Goal: Information Seeking & Learning: Learn about a topic

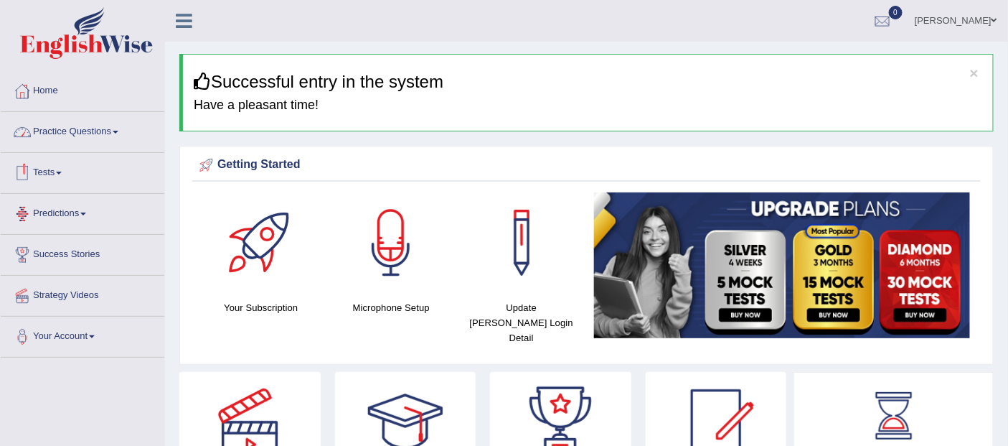
click at [58, 124] on link "Practice Questions" at bounding box center [83, 130] width 164 height 36
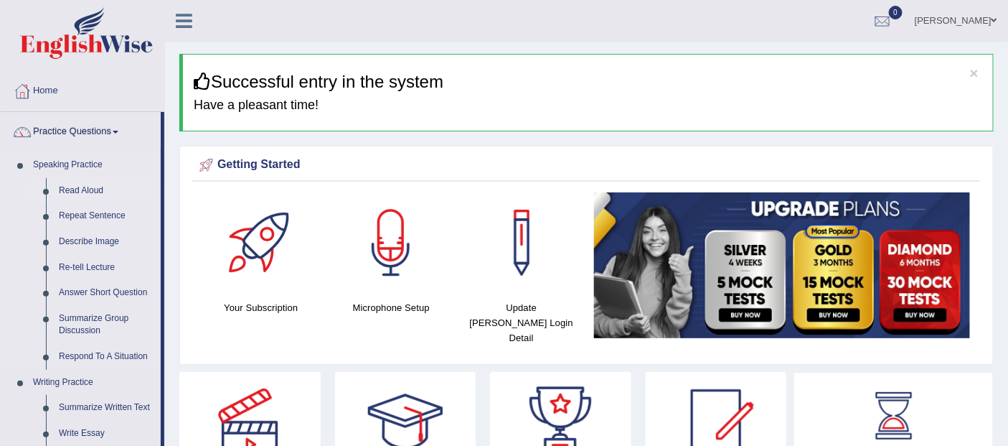
click at [75, 190] on link "Read Aloud" at bounding box center [106, 191] width 108 height 26
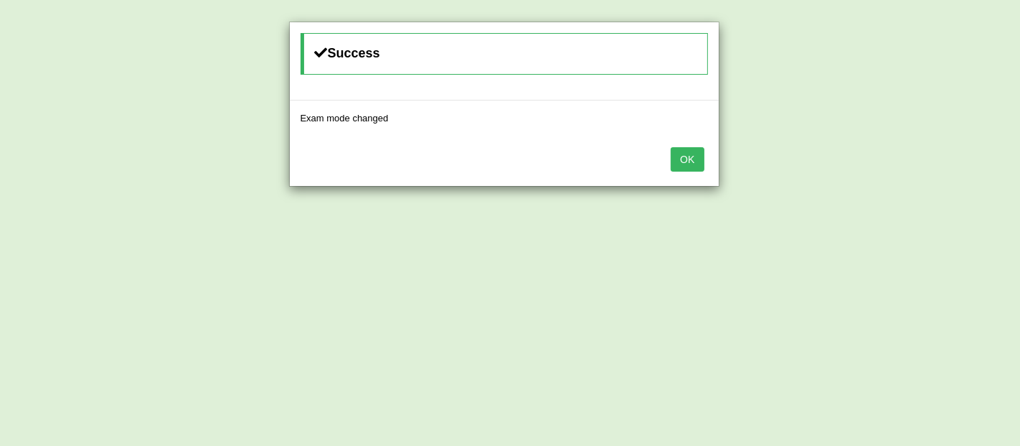
click at [679, 153] on button "OK" at bounding box center [687, 159] width 33 height 24
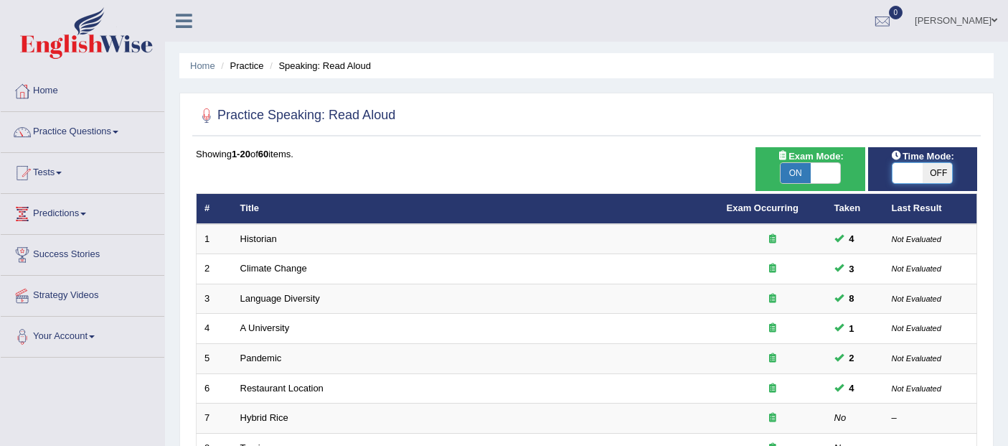
click at [905, 169] on span at bounding box center [907, 173] width 30 height 20
checkbox input "true"
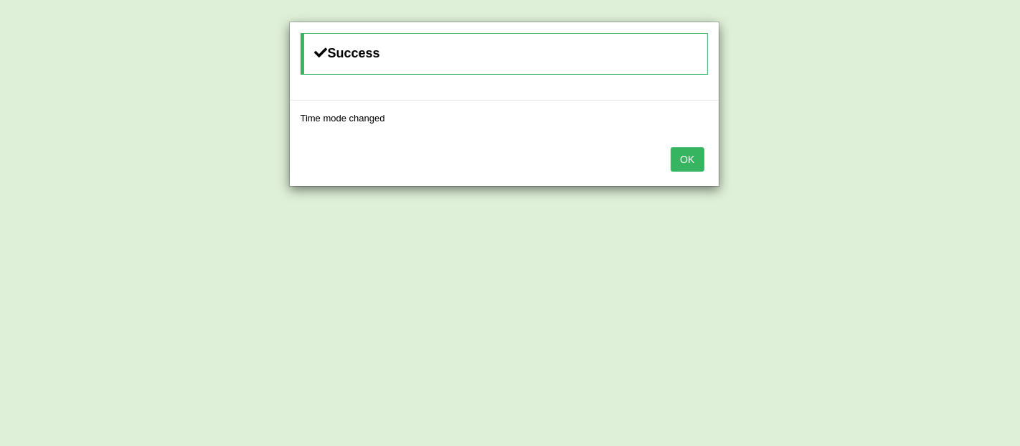
click at [690, 154] on button "OK" at bounding box center [687, 159] width 33 height 24
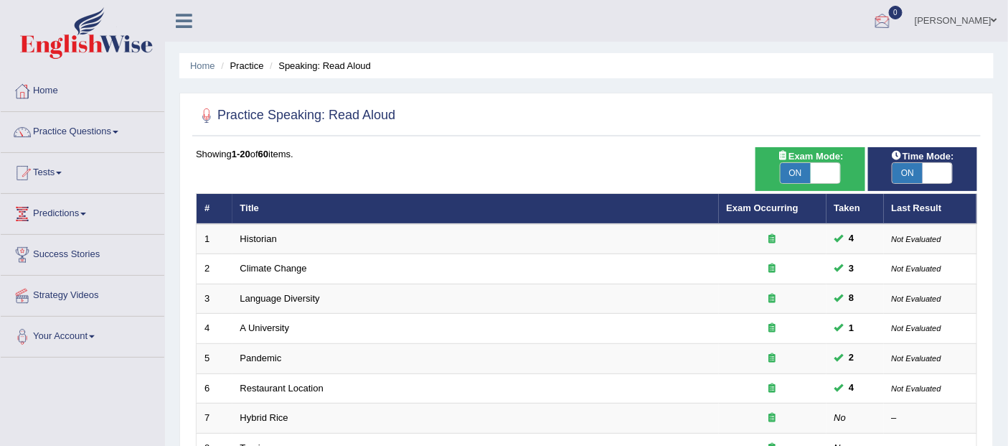
click at [893, 18] on div at bounding box center [883, 22] width 22 height 22
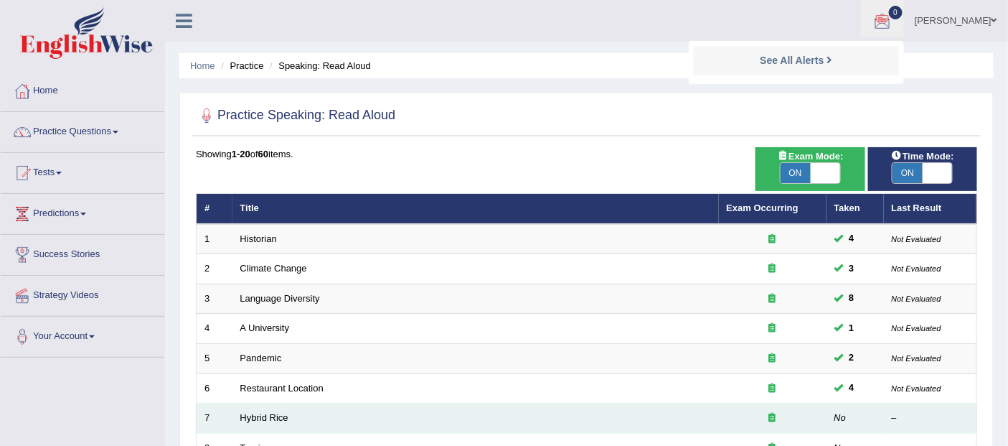
click at [292, 414] on td "Hybrid Rice" at bounding box center [475, 418] width 486 height 30
click at [260, 413] on link "Hybrid Rice" at bounding box center [264, 417] width 48 height 11
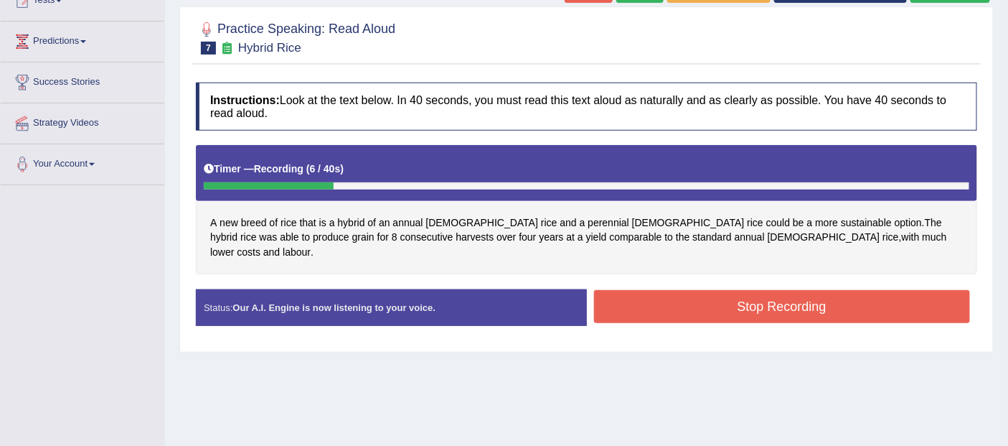
click at [799, 294] on button "Stop Recording" at bounding box center [782, 306] width 377 height 33
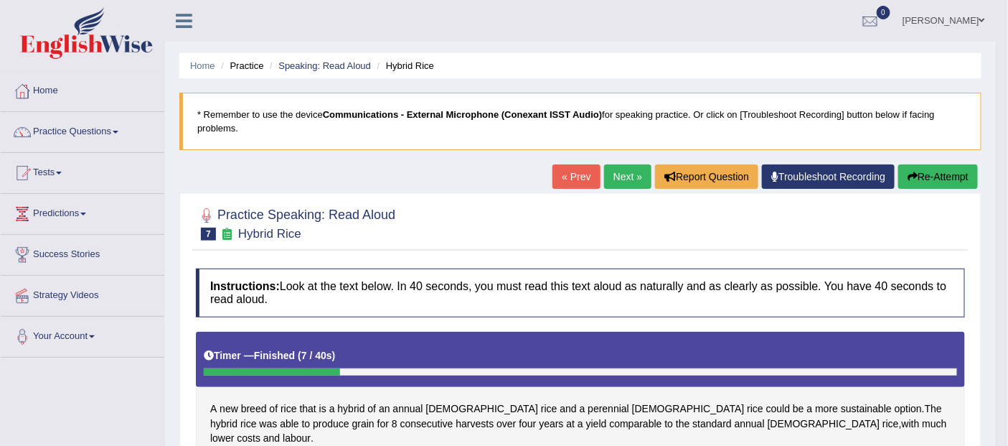
click at [931, 173] on button "Re-Attempt" at bounding box center [938, 176] width 80 height 24
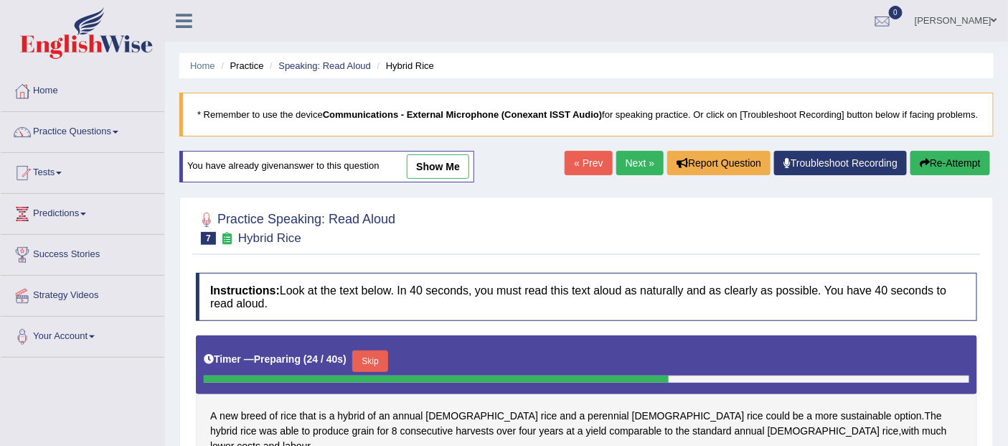
click at [367, 355] on button "Skip" at bounding box center [370, 361] width 36 height 22
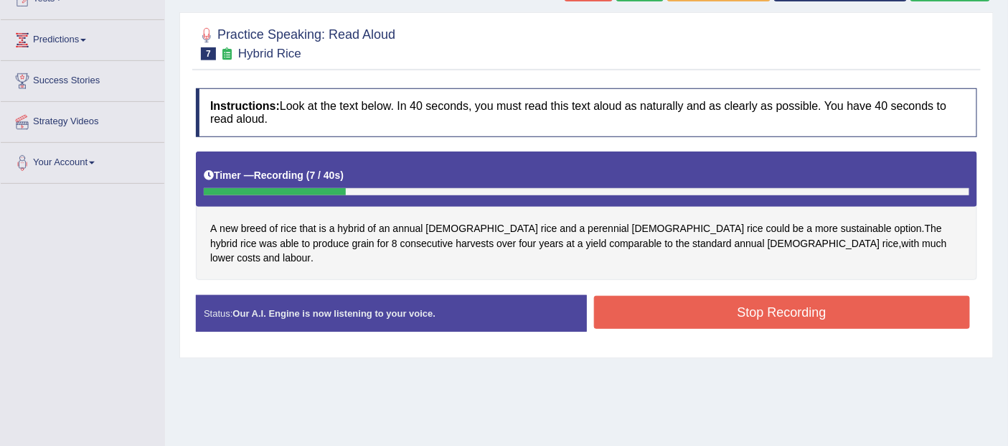
scroll to position [179, 0]
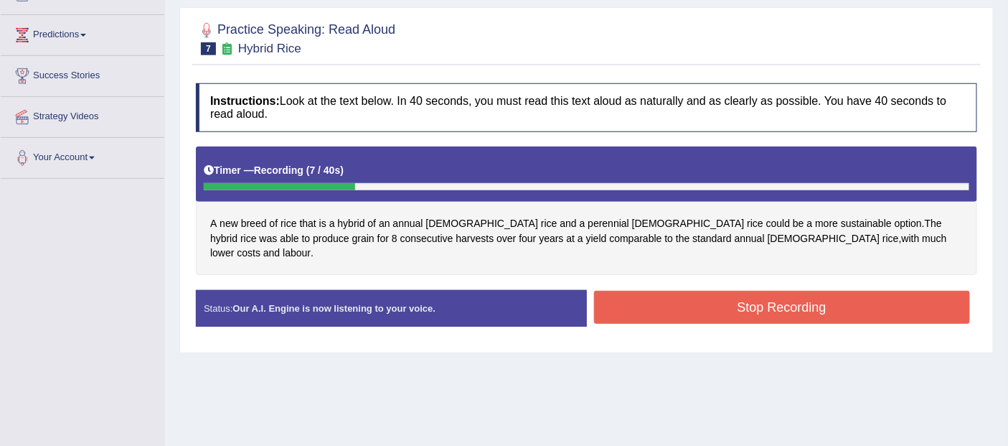
click at [796, 291] on button "Stop Recording" at bounding box center [782, 307] width 377 height 33
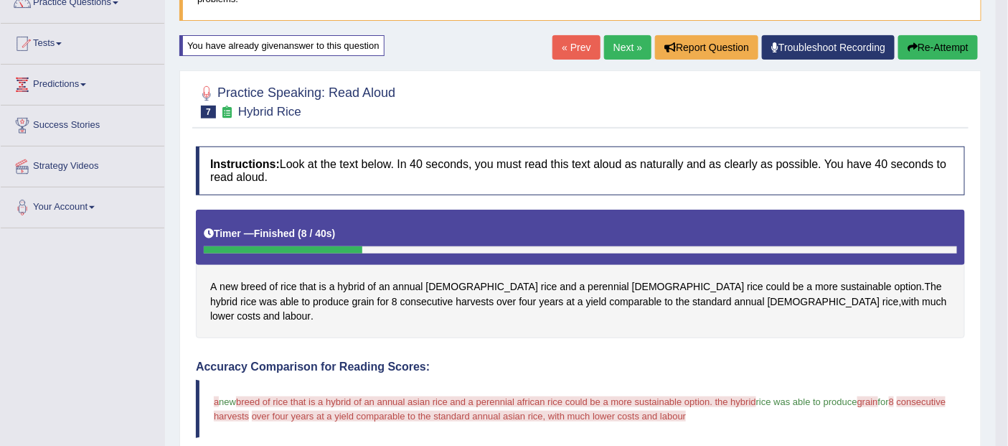
scroll to position [128, 0]
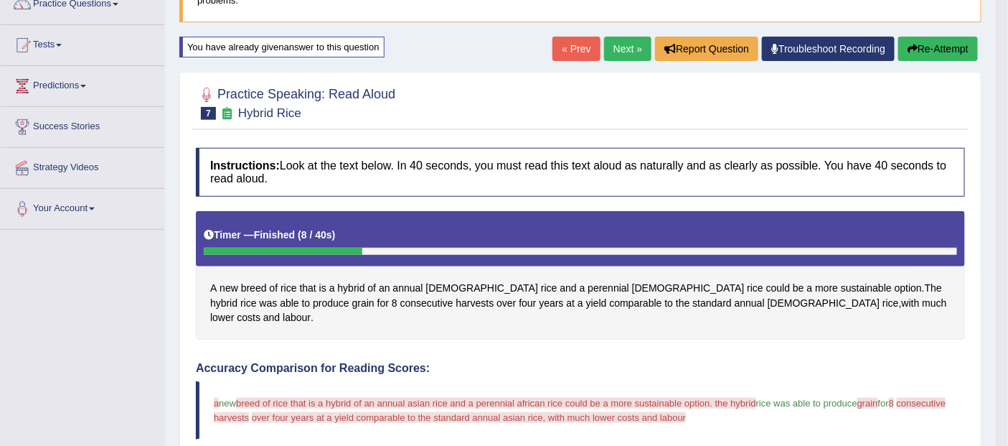
click at [617, 41] on link "Next »" at bounding box center [627, 49] width 47 height 24
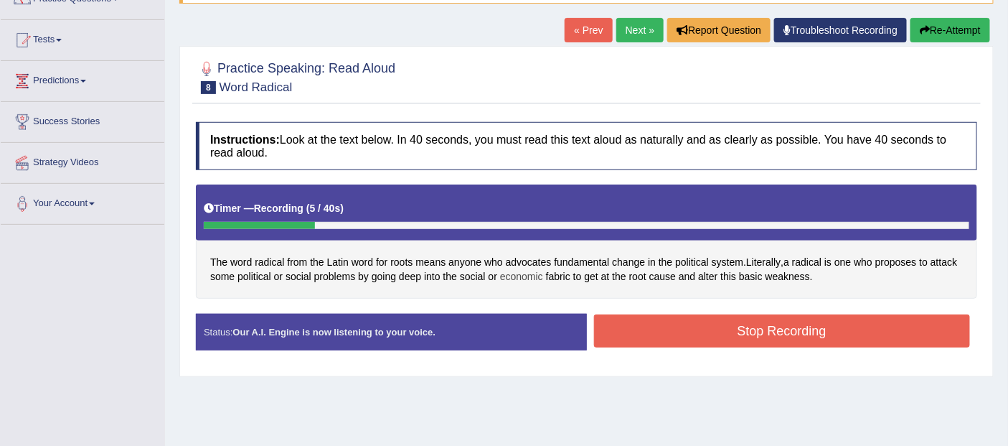
scroll to position [134, 0]
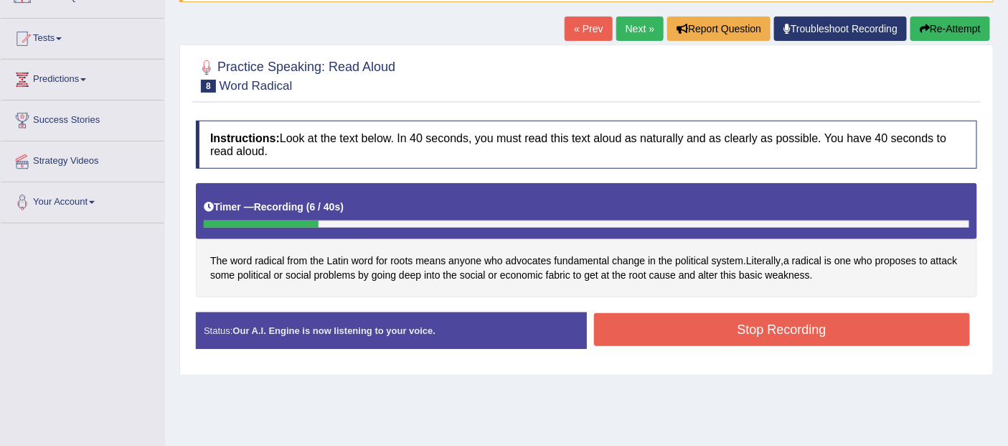
click at [806, 320] on button "Stop Recording" at bounding box center [782, 329] width 377 height 33
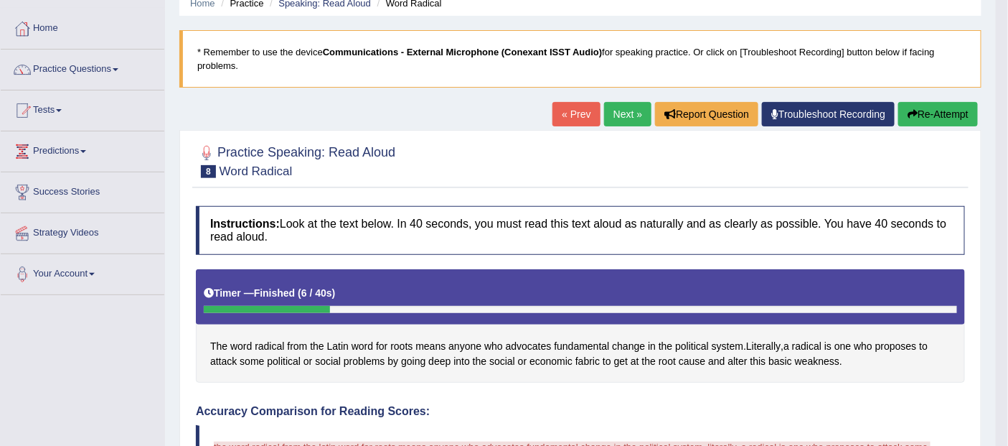
scroll to position [0, 0]
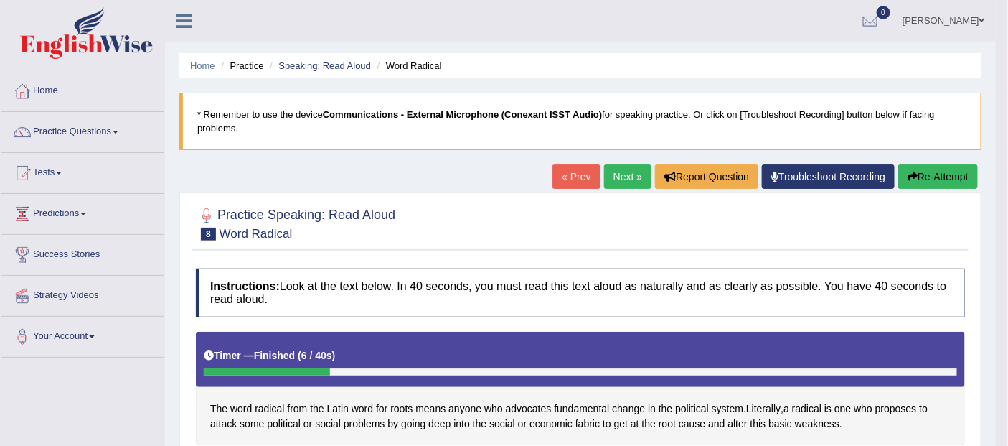
click at [620, 175] on link "Next »" at bounding box center [627, 176] width 47 height 24
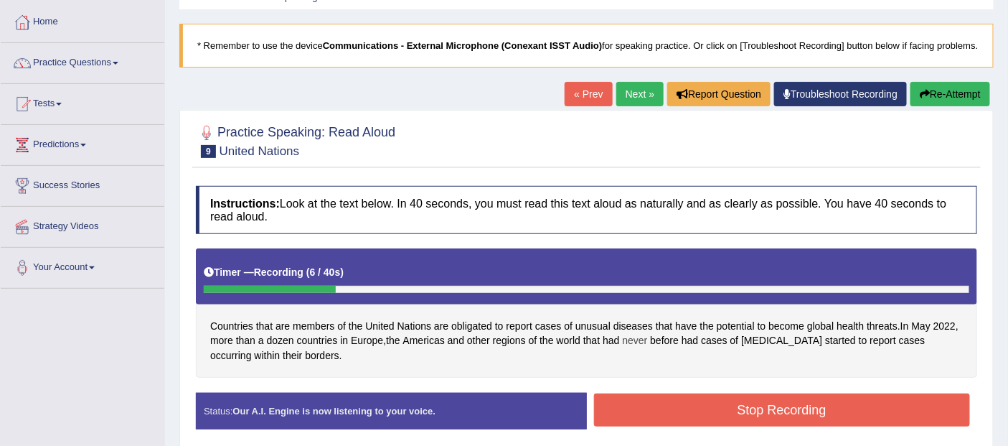
scroll to position [99, 0]
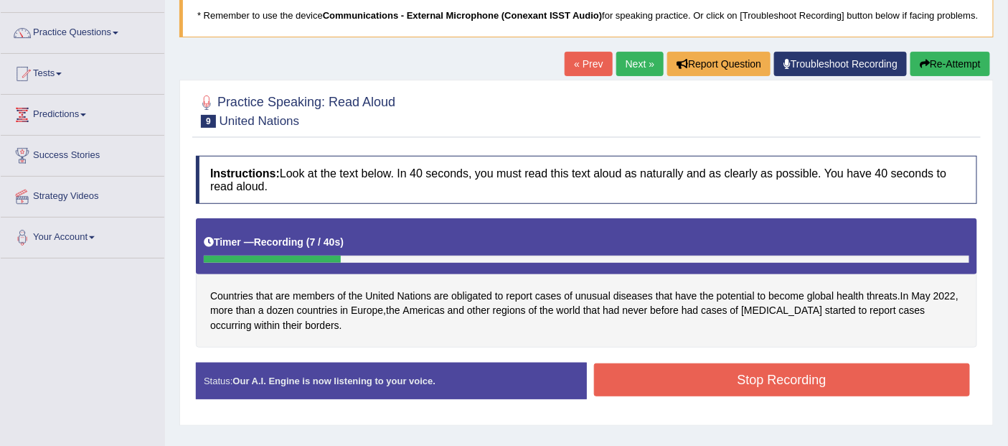
click at [804, 363] on button "Stop Recording" at bounding box center [782, 379] width 377 height 33
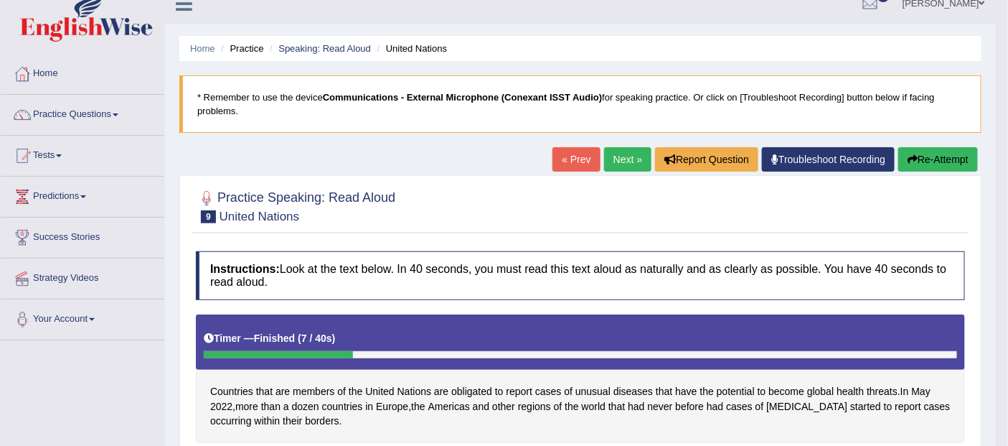
scroll to position [0, 0]
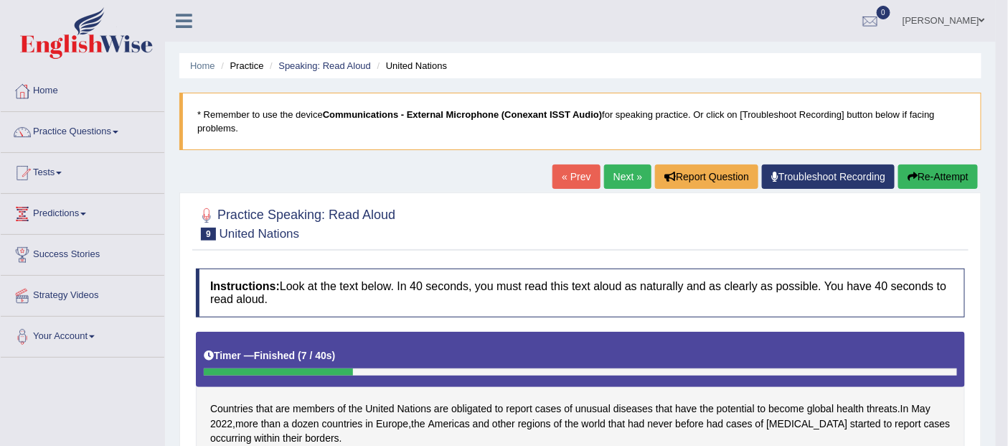
click at [624, 177] on link "Next »" at bounding box center [627, 176] width 47 height 24
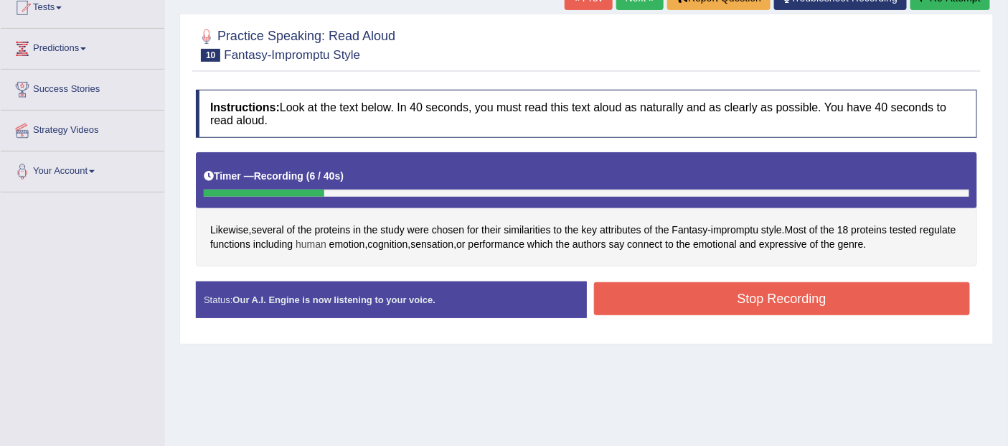
scroll to position [165, 0]
click at [789, 289] on button "Stop Recording" at bounding box center [782, 298] width 377 height 33
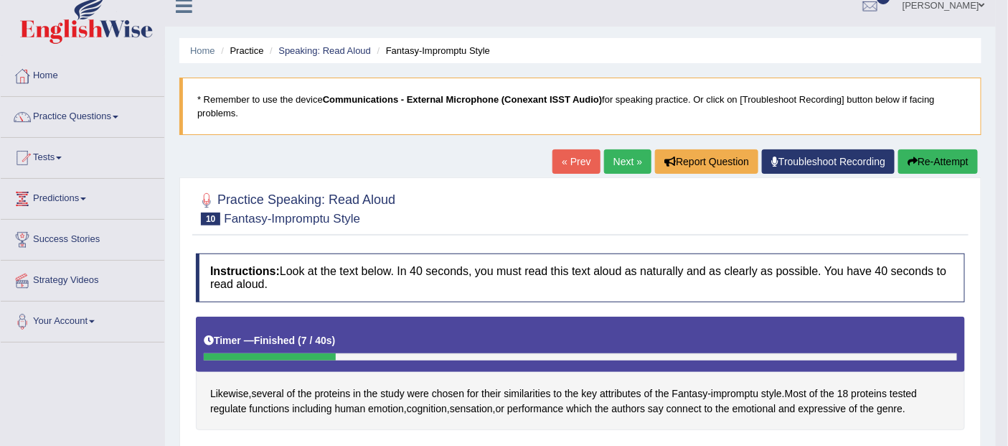
scroll to position [0, 0]
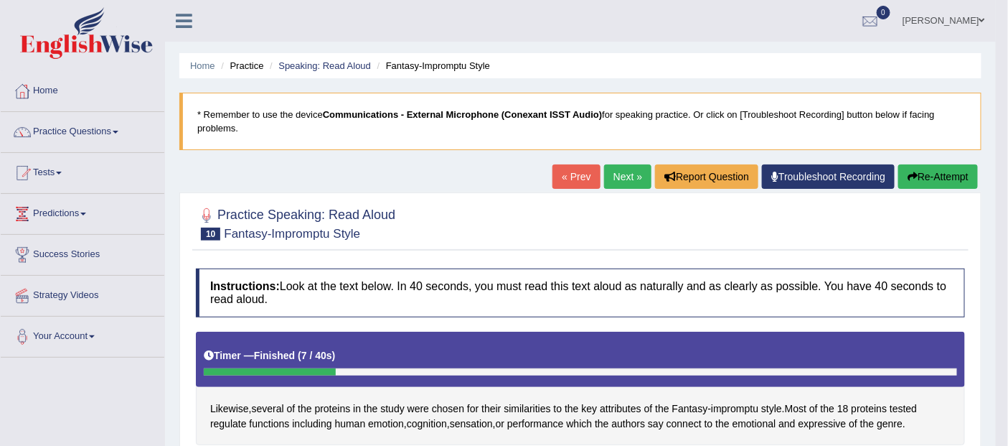
click at [936, 171] on button "Re-Attempt" at bounding box center [938, 176] width 80 height 24
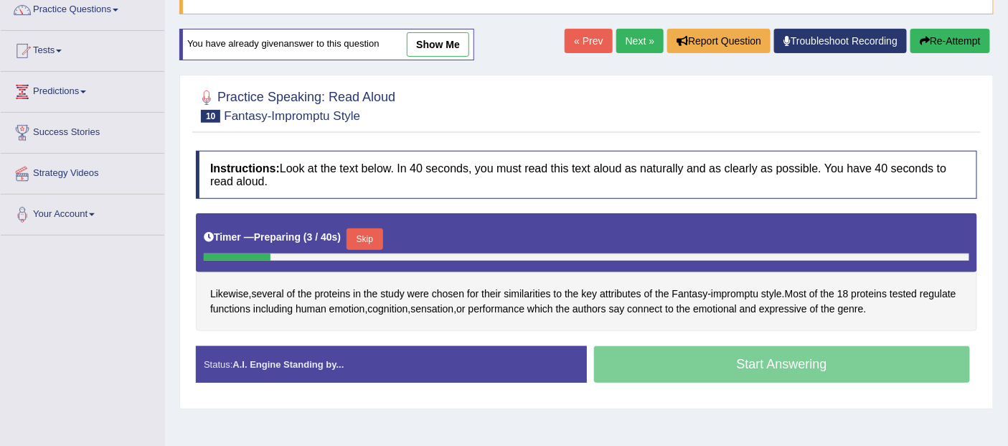
scroll to position [136, 0]
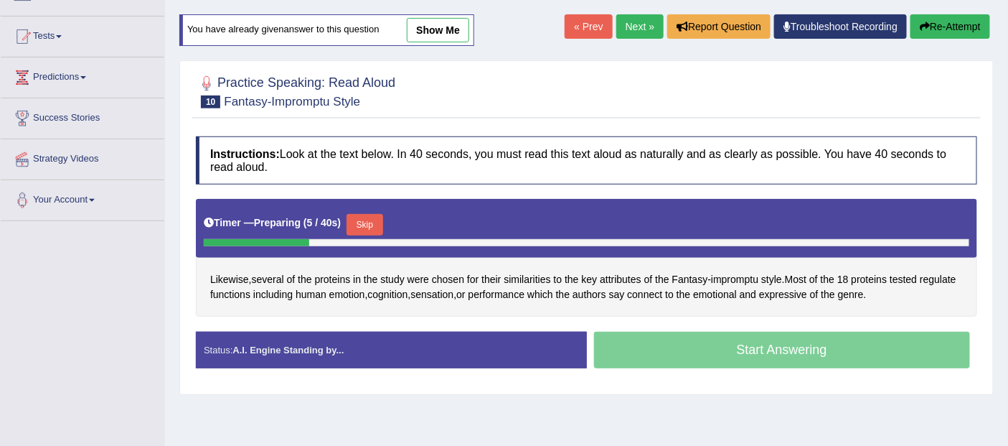
click at [363, 222] on button "Skip" at bounding box center [365, 225] width 36 height 22
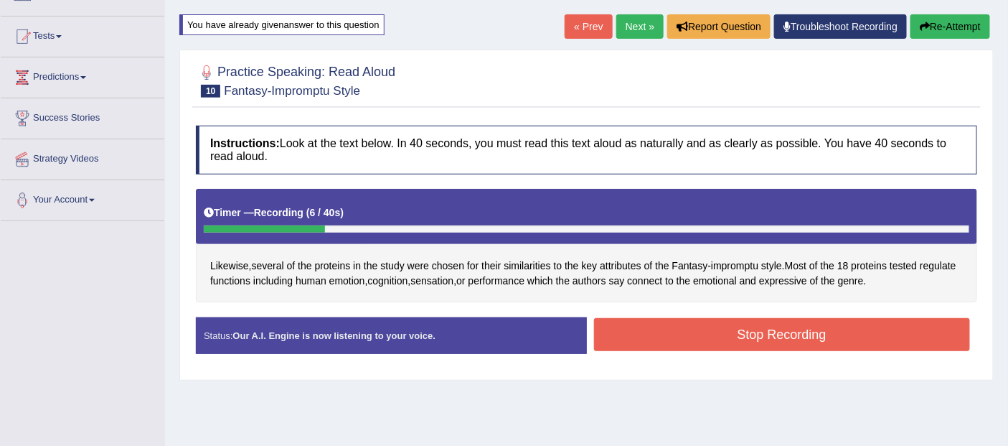
click at [791, 331] on button "Stop Recording" at bounding box center [782, 334] width 377 height 33
click at [783, 318] on div "Stop Recording" at bounding box center [782, 336] width 391 height 37
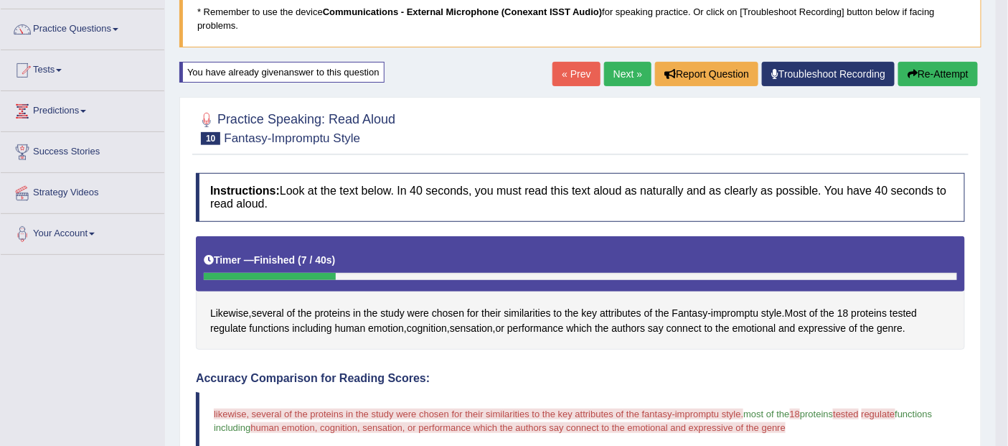
scroll to position [116, 0]
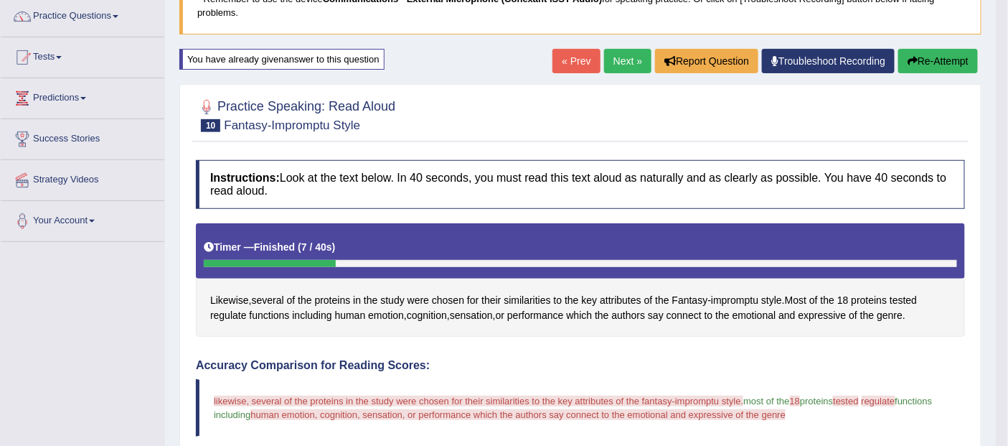
click at [938, 58] on button "Re-Attempt" at bounding box center [938, 61] width 80 height 24
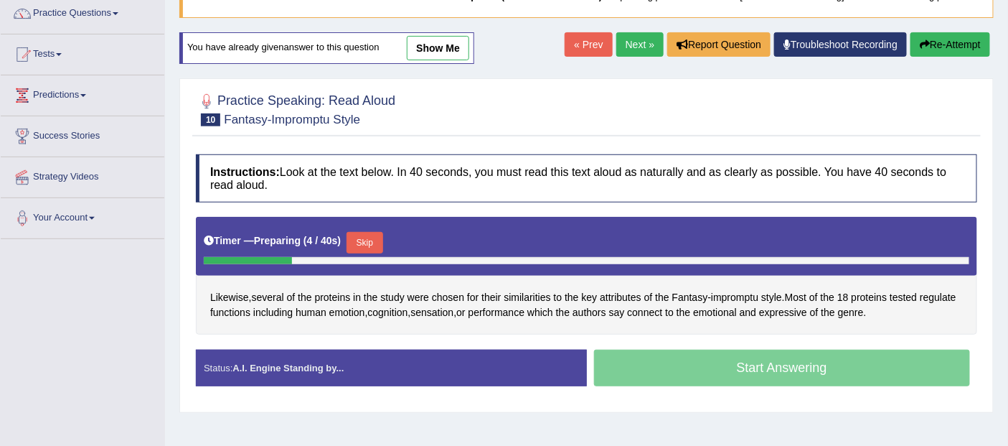
click at [370, 241] on button "Skip" at bounding box center [365, 243] width 36 height 22
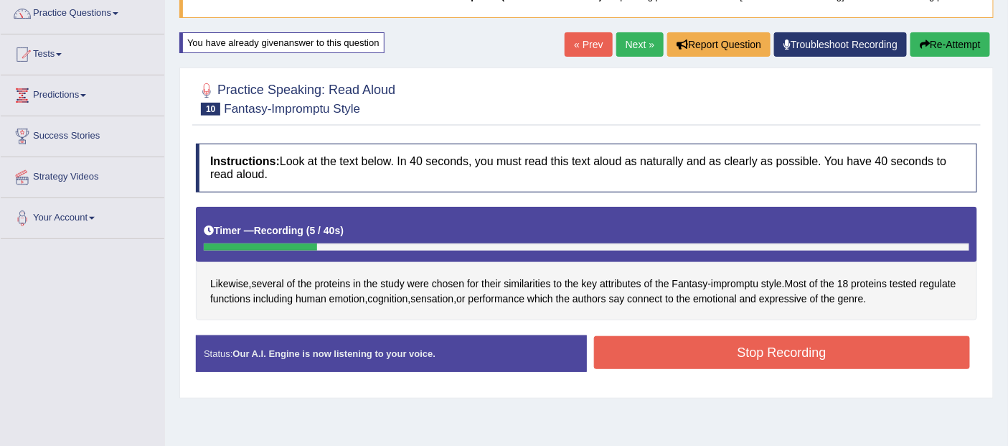
click at [791, 334] on div "Created with Highcharts 7.1.2 Great Too slow Too fast Time Speech pace meter: 0…" at bounding box center [786, 334] width 398 height 1
click at [818, 345] on button "Stop Recording" at bounding box center [782, 352] width 377 height 33
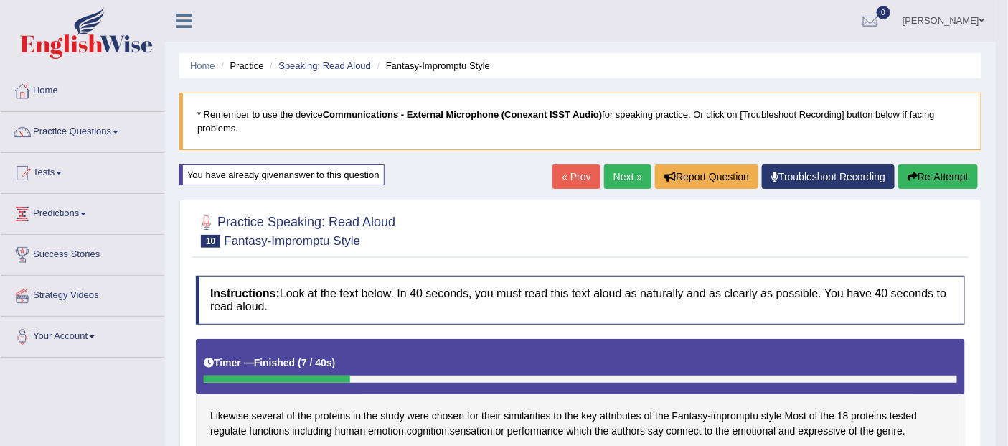
click at [617, 174] on link "Next »" at bounding box center [627, 176] width 47 height 24
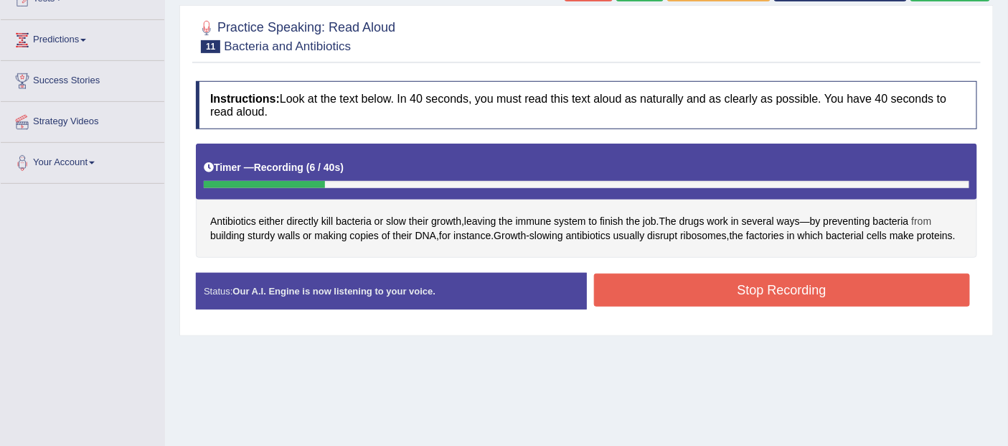
scroll to position [176, 0]
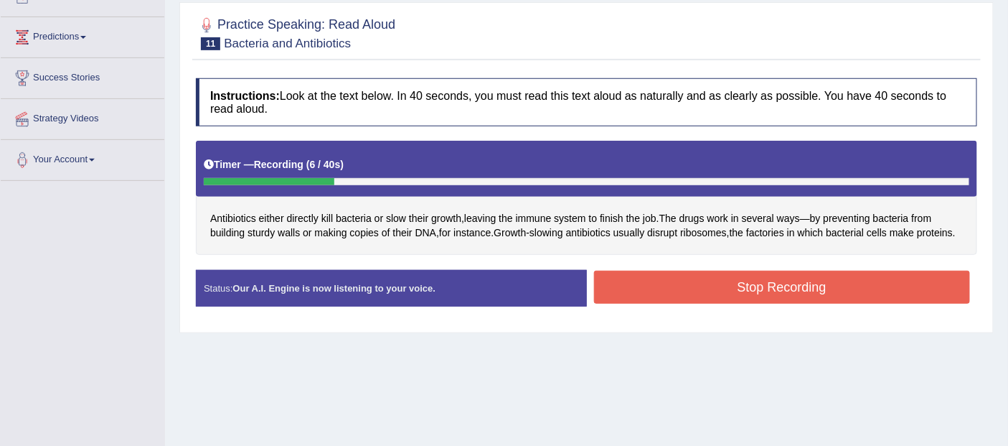
click at [801, 296] on button "Stop Recording" at bounding box center [782, 286] width 377 height 33
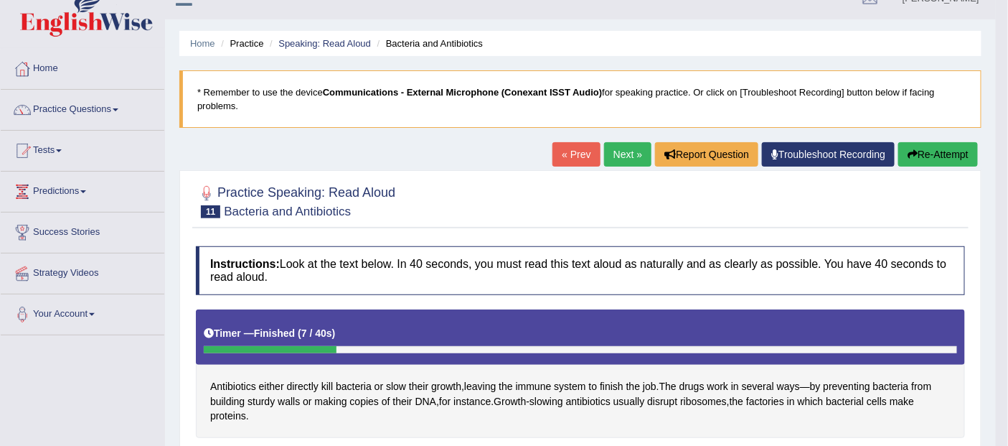
scroll to position [19, 0]
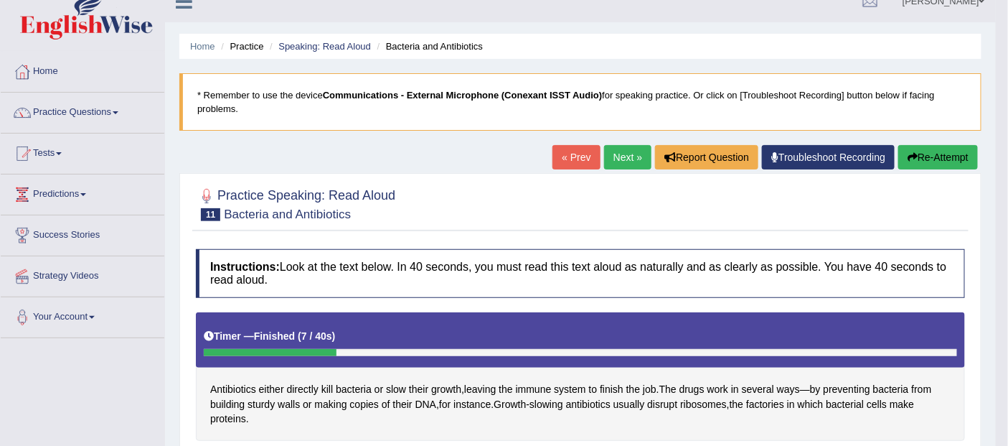
click at [618, 151] on link "Next »" at bounding box center [627, 157] width 47 height 24
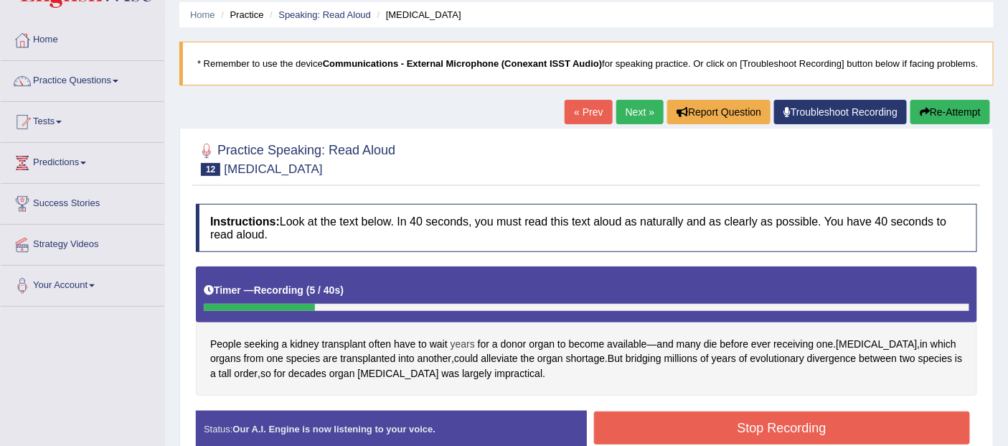
scroll to position [146, 0]
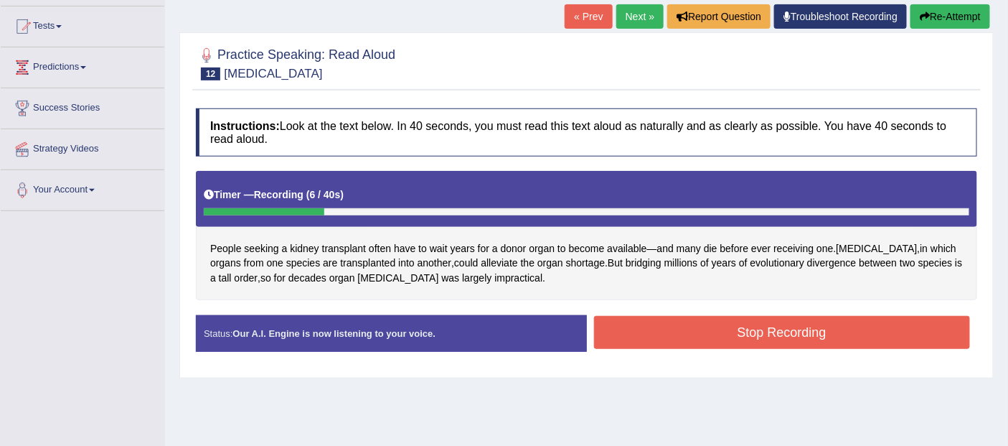
click at [781, 324] on button "Stop Recording" at bounding box center [782, 332] width 377 height 33
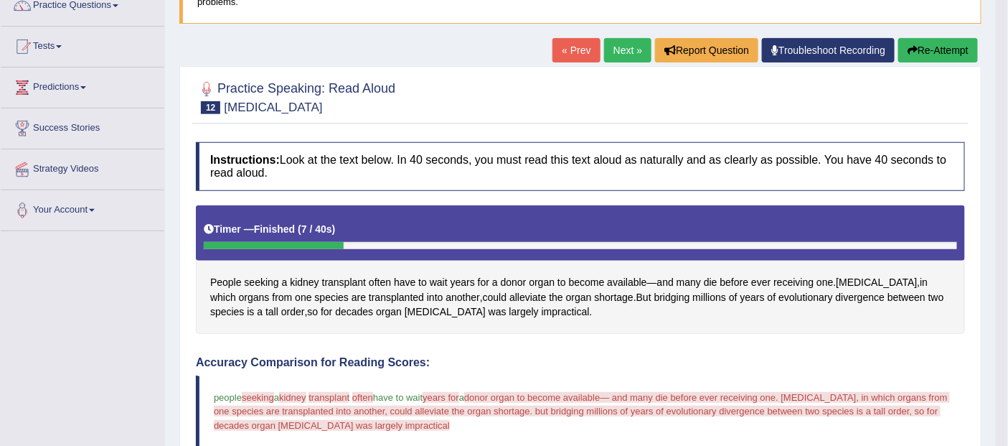
scroll to position [0, 0]
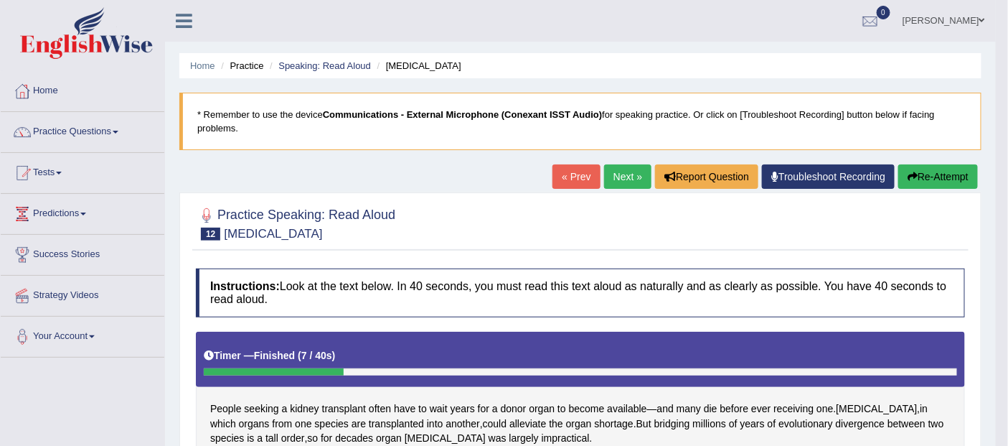
click at [101, 126] on link "Practice Questions" at bounding box center [83, 130] width 164 height 36
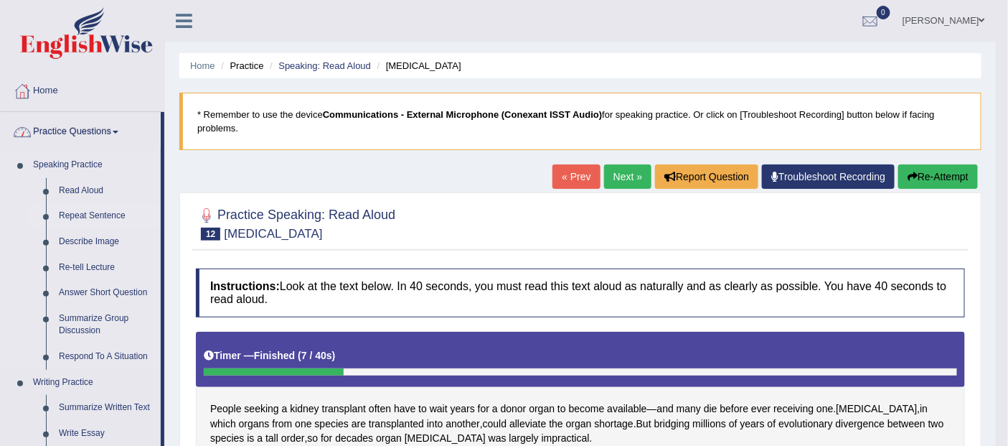
click at [113, 217] on link "Repeat Sentence" at bounding box center [106, 216] width 108 height 26
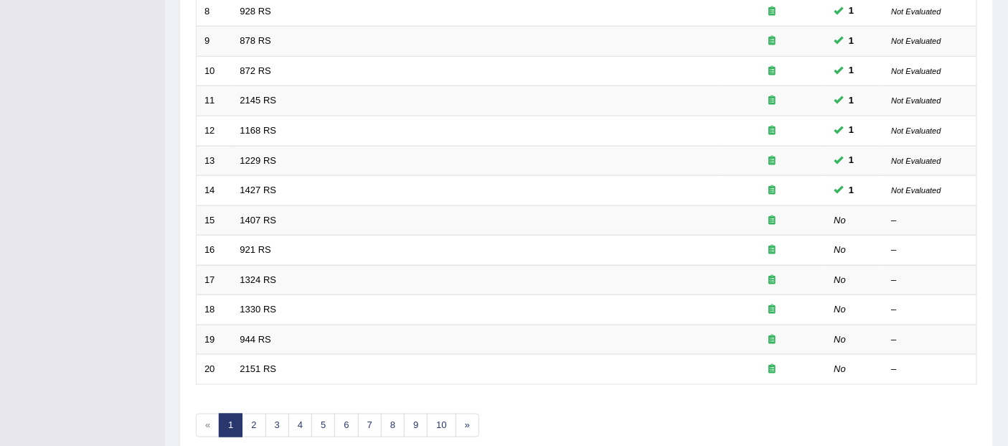
scroll to position [438, 0]
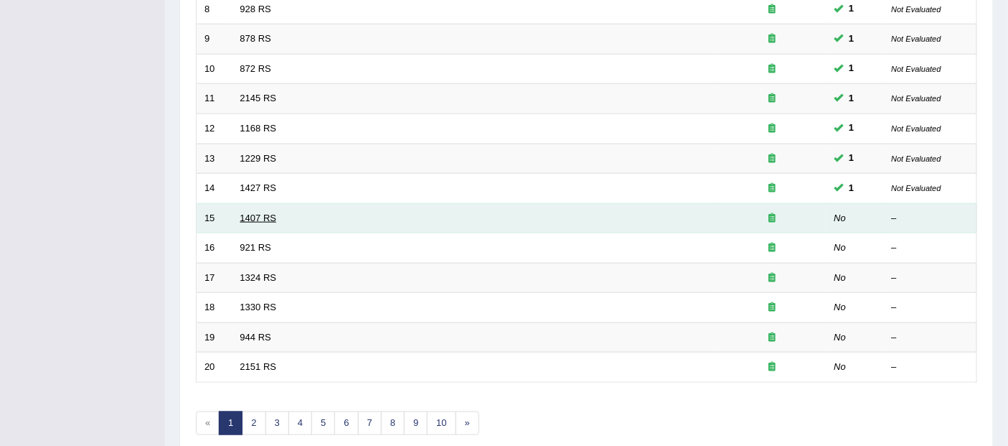
click at [257, 212] on link "1407 RS" at bounding box center [258, 217] width 37 height 11
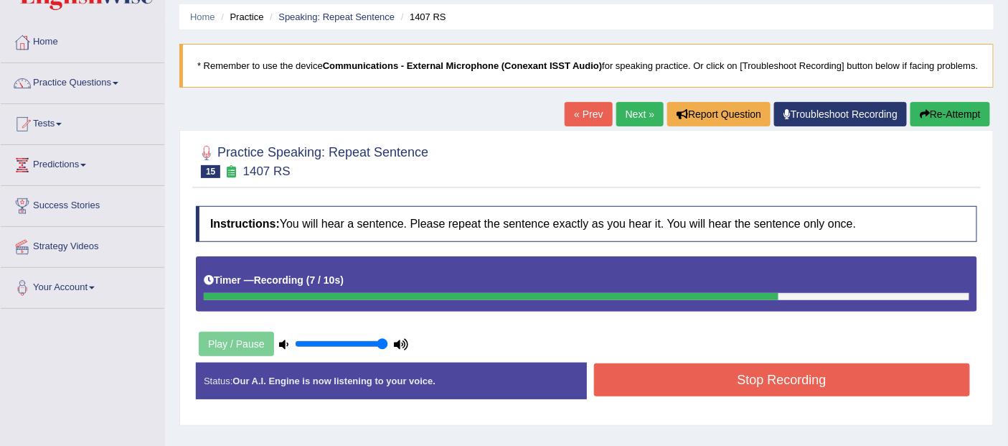
scroll to position [70, 0]
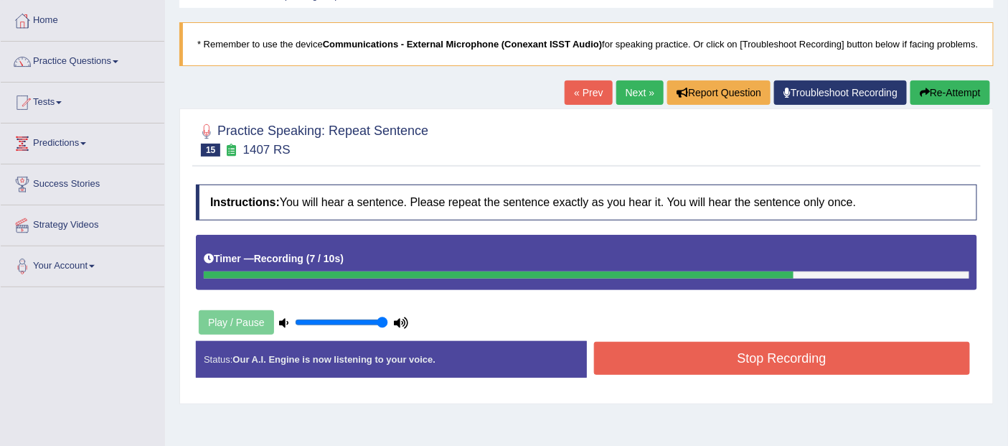
click at [805, 352] on button "Stop Recording" at bounding box center [782, 357] width 377 height 33
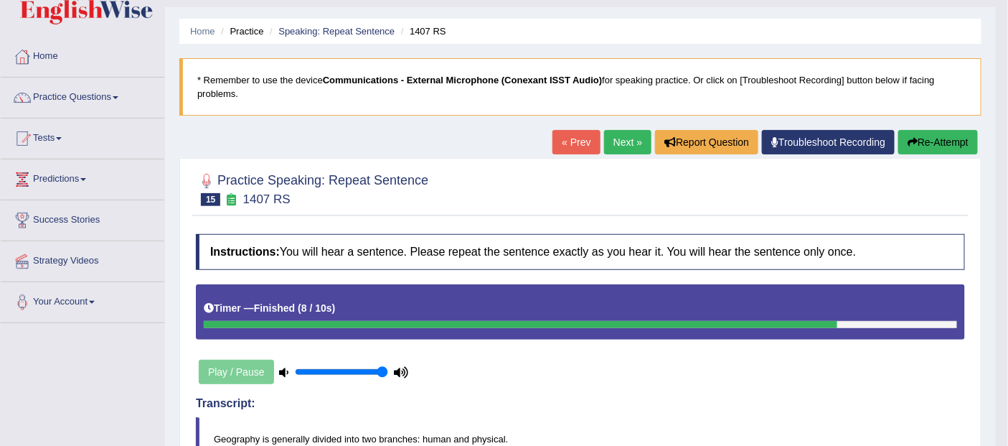
scroll to position [33, 0]
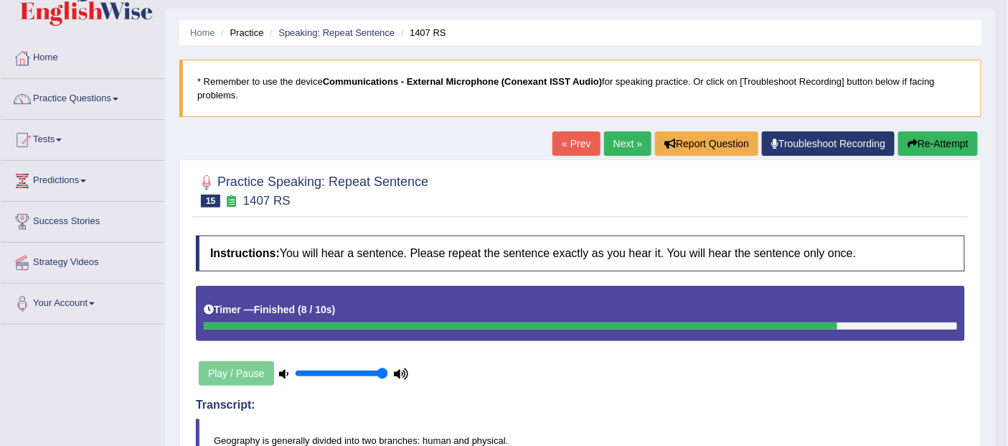
click at [934, 137] on button "Re-Attempt" at bounding box center [938, 143] width 80 height 24
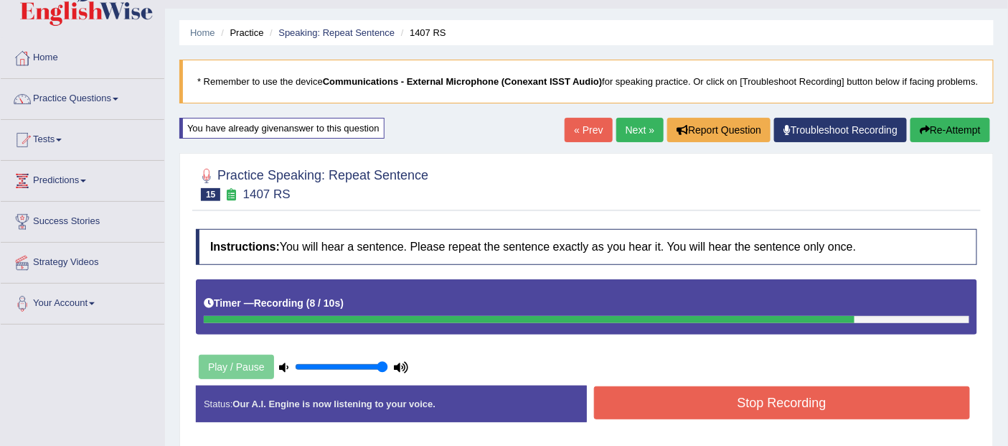
click at [809, 392] on button "Stop Recording" at bounding box center [782, 402] width 377 height 33
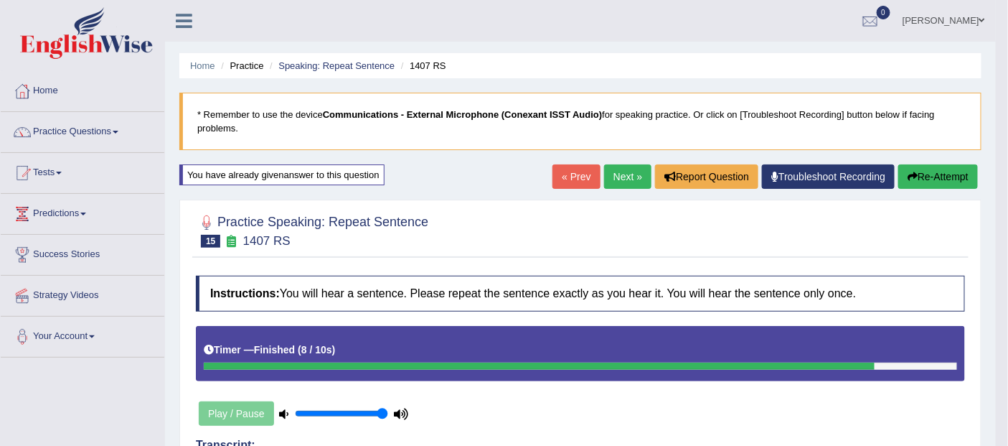
click at [623, 177] on link "Next »" at bounding box center [627, 176] width 47 height 24
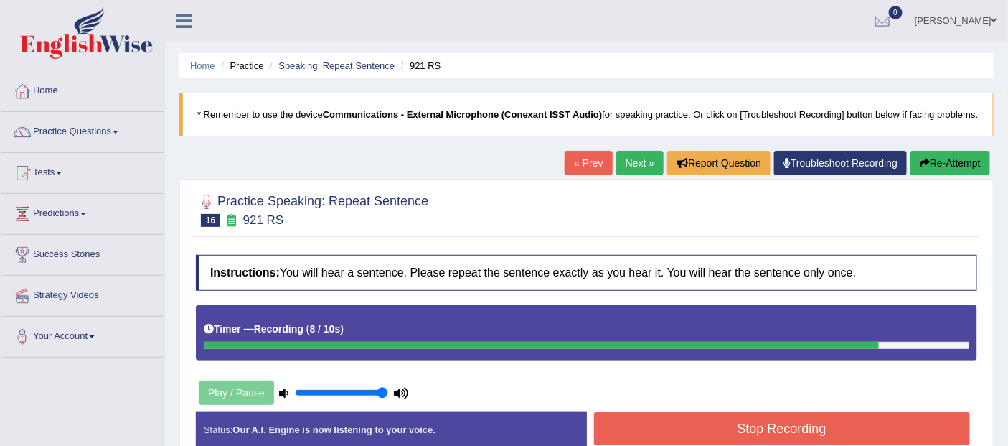
click at [802, 423] on button "Stop Recording" at bounding box center [782, 428] width 377 height 33
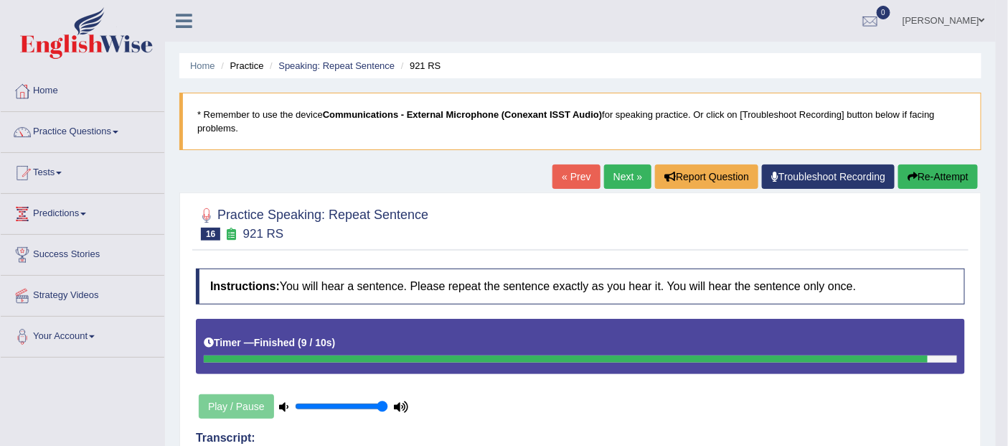
click at [621, 171] on link "Next »" at bounding box center [627, 176] width 47 height 24
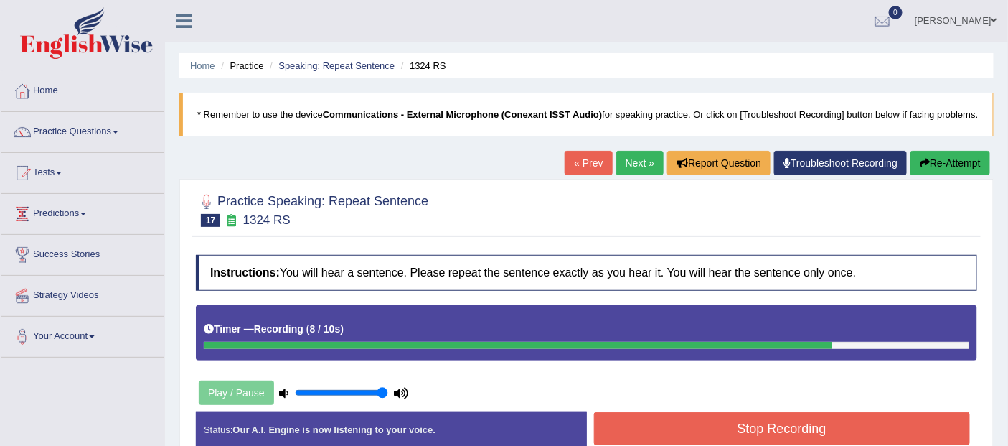
click at [794, 420] on button "Stop Recording" at bounding box center [782, 428] width 377 height 33
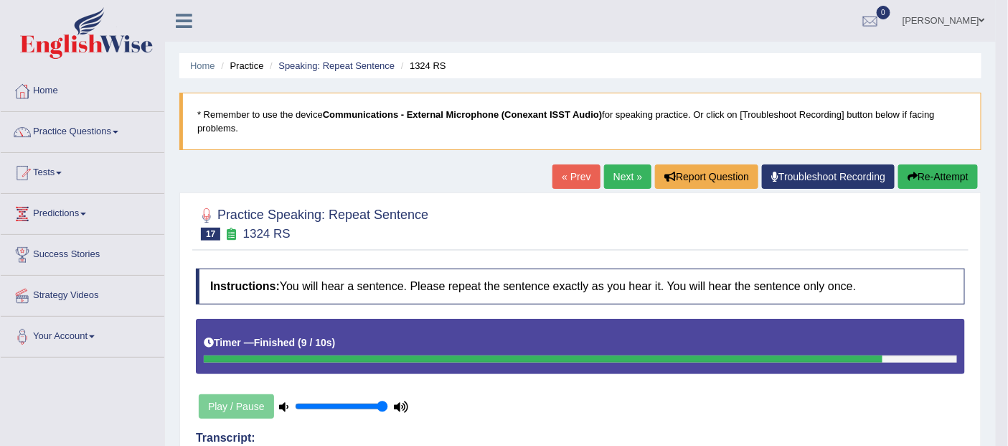
click at [623, 175] on link "Next »" at bounding box center [627, 176] width 47 height 24
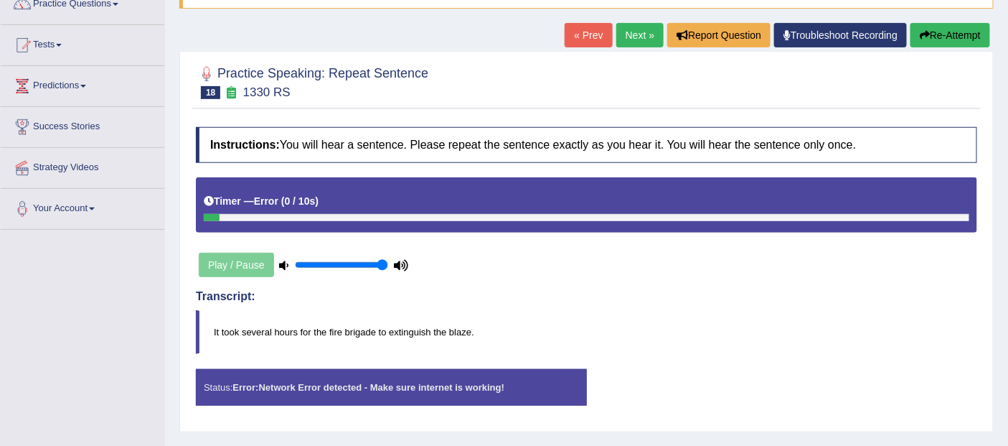
scroll to position [116, 0]
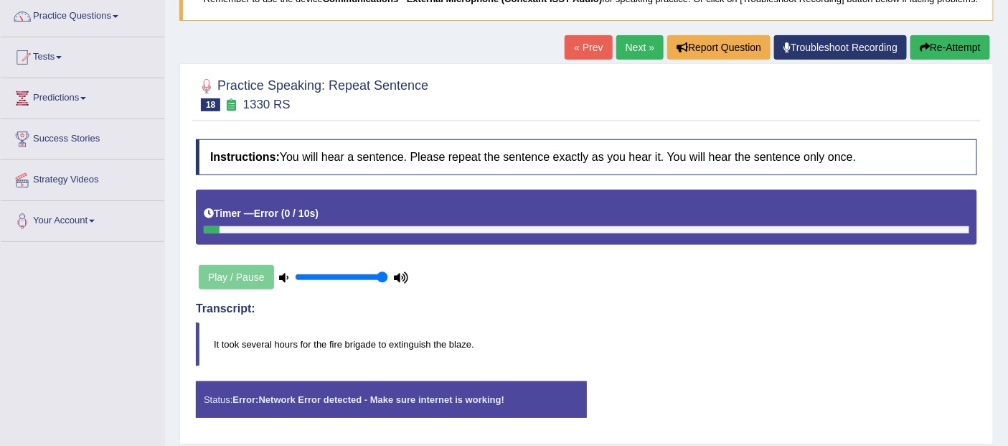
click at [948, 43] on button "Re-Attempt" at bounding box center [950, 47] width 80 height 24
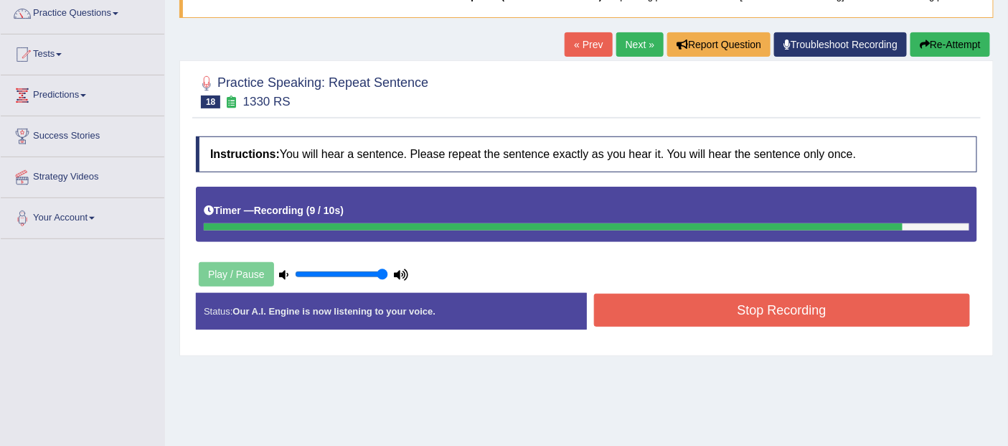
click at [801, 305] on button "Stop Recording" at bounding box center [782, 309] width 377 height 33
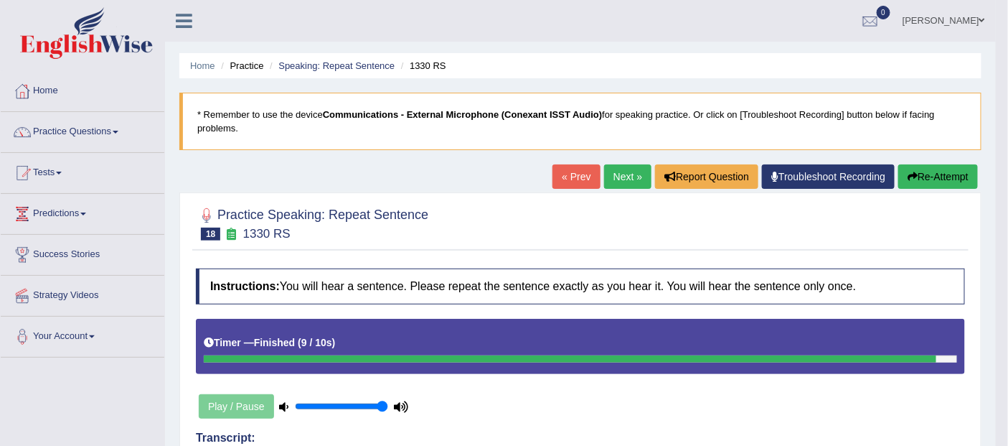
click at [623, 174] on link "Next »" at bounding box center [627, 176] width 47 height 24
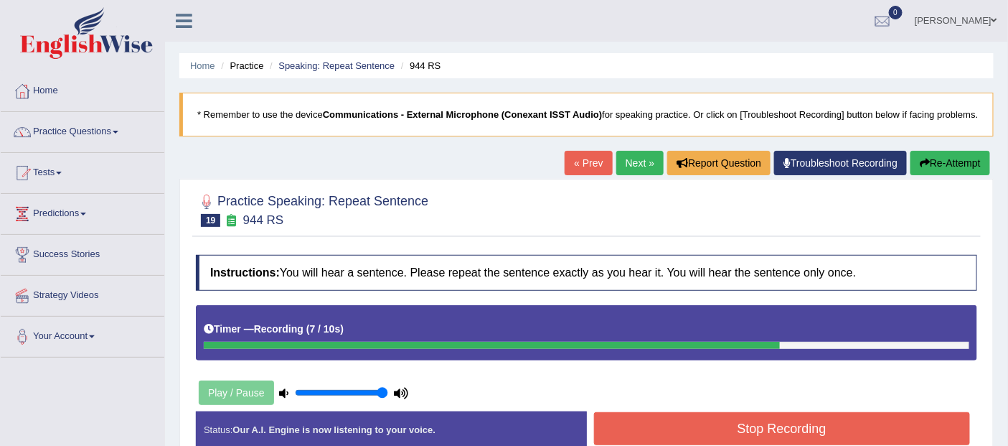
click at [798, 420] on button "Stop Recording" at bounding box center [782, 428] width 377 height 33
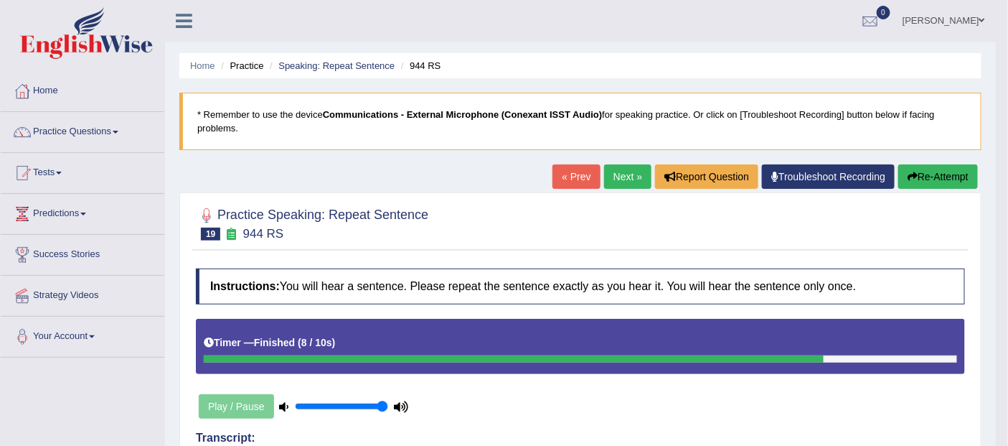
click at [621, 175] on link "Next »" at bounding box center [627, 176] width 47 height 24
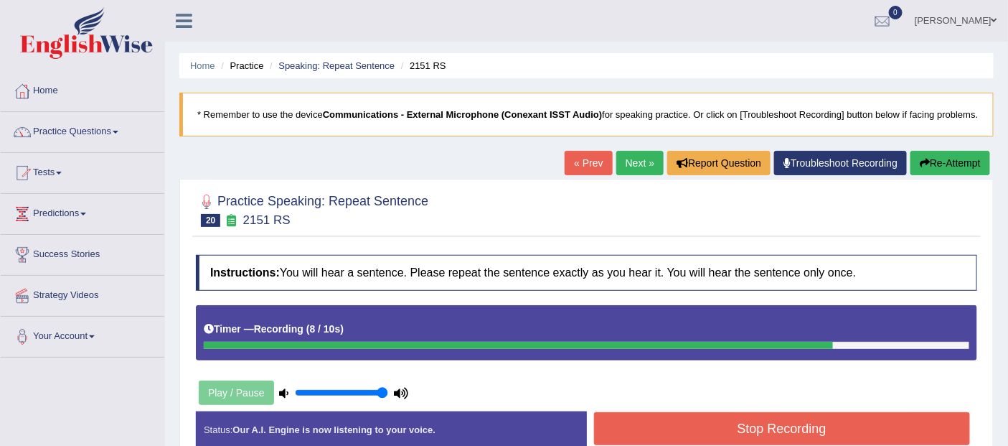
click at [800, 411] on div "Start Answering" at bounding box center [782, 411] width 391 height 1
click at [794, 418] on button "Stop Recording" at bounding box center [782, 428] width 377 height 33
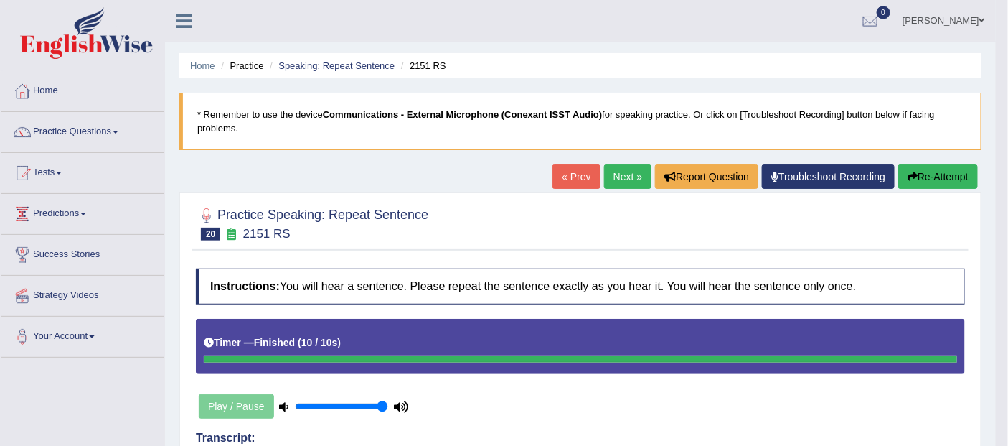
click at [618, 174] on link "Next »" at bounding box center [627, 176] width 47 height 24
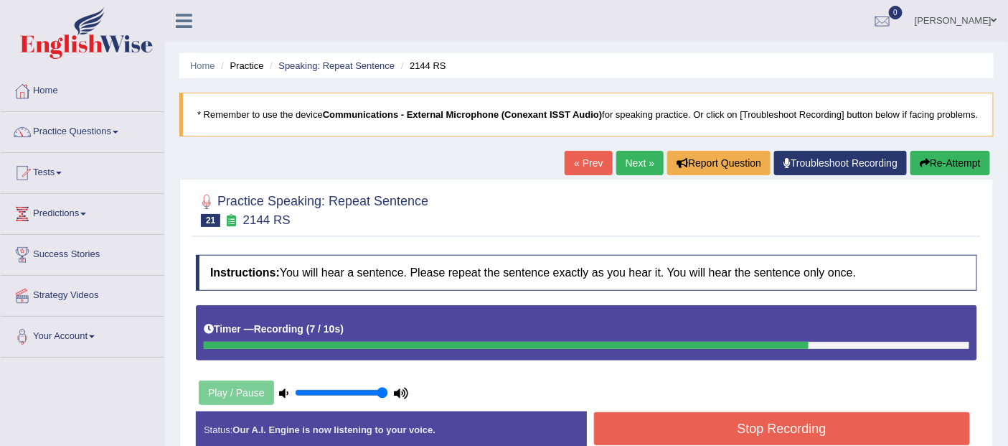
click at [802, 425] on button "Stop Recording" at bounding box center [782, 428] width 377 height 33
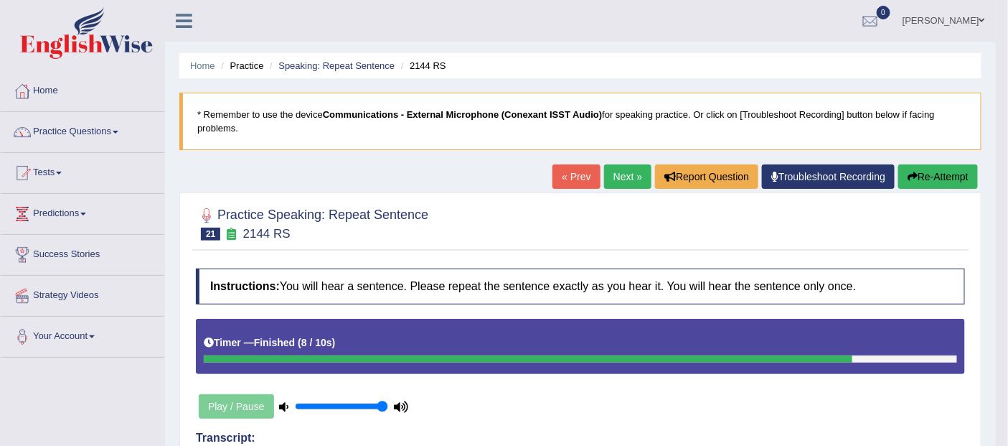
click at [625, 176] on link "Next »" at bounding box center [627, 176] width 47 height 24
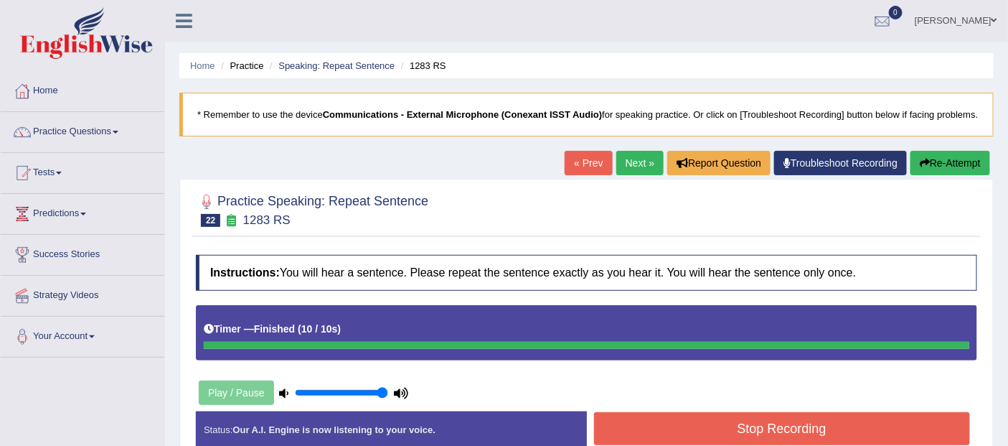
click at [791, 420] on button "Stop Recording" at bounding box center [782, 428] width 377 height 33
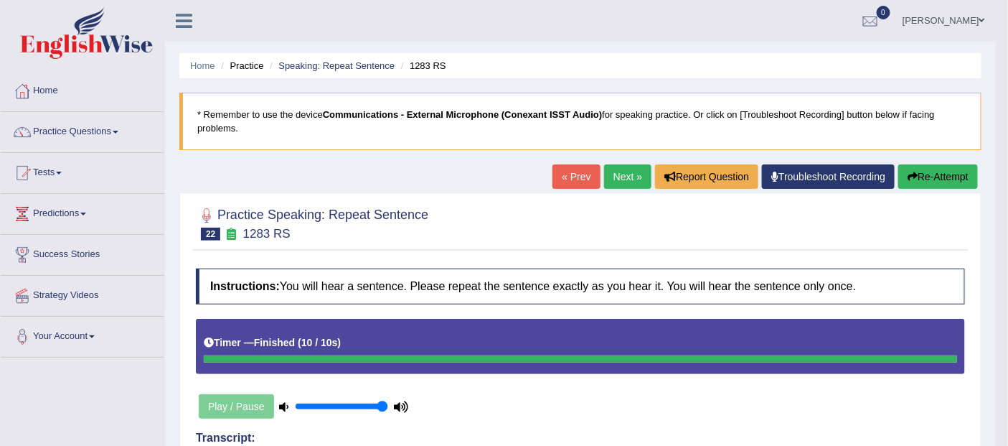
click at [84, 131] on link "Practice Questions" at bounding box center [83, 130] width 164 height 36
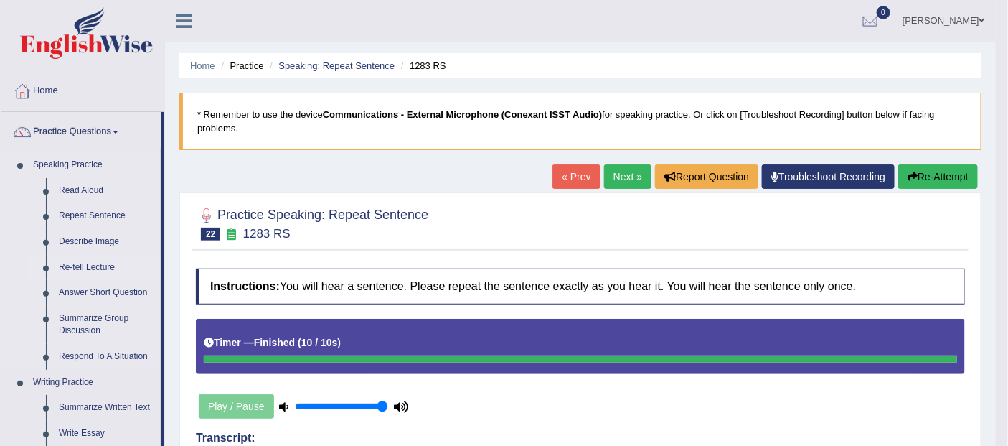
click at [94, 266] on link "Re-tell Lecture" at bounding box center [106, 268] width 108 height 26
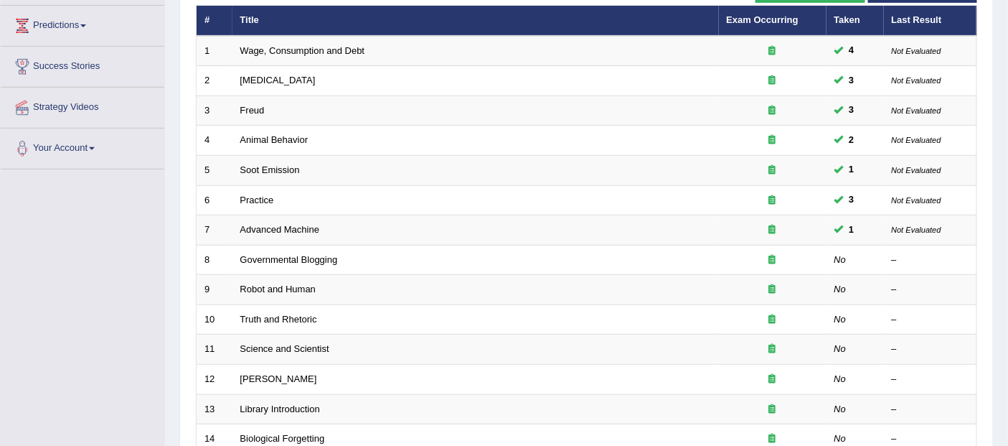
scroll to position [189, 0]
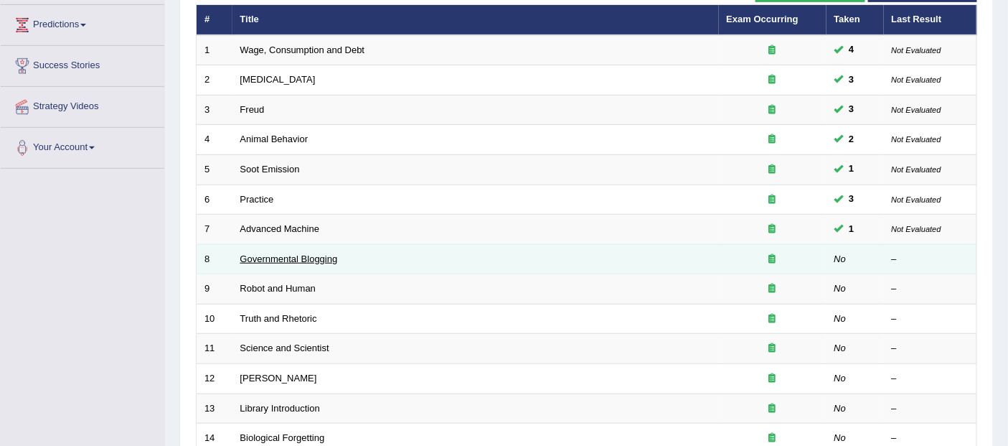
click at [273, 255] on link "Governmental Blogging" at bounding box center [289, 258] width 98 height 11
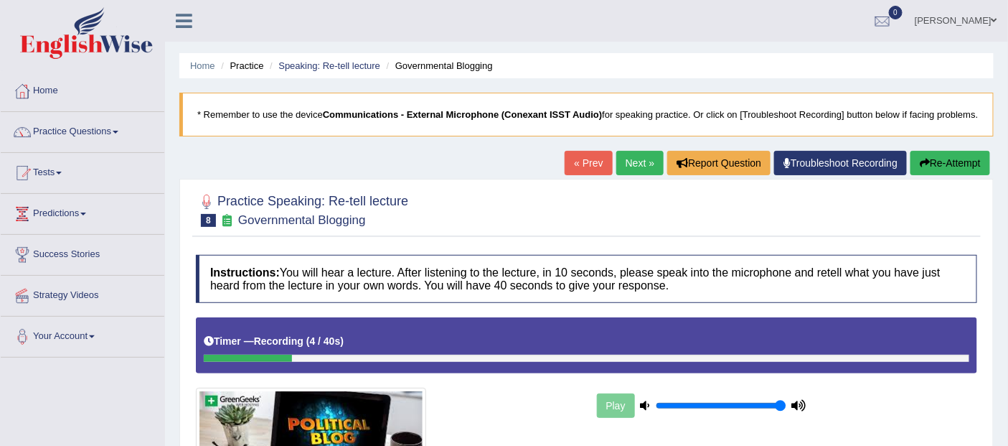
click at [946, 165] on button "Re-Attempt" at bounding box center [950, 163] width 80 height 24
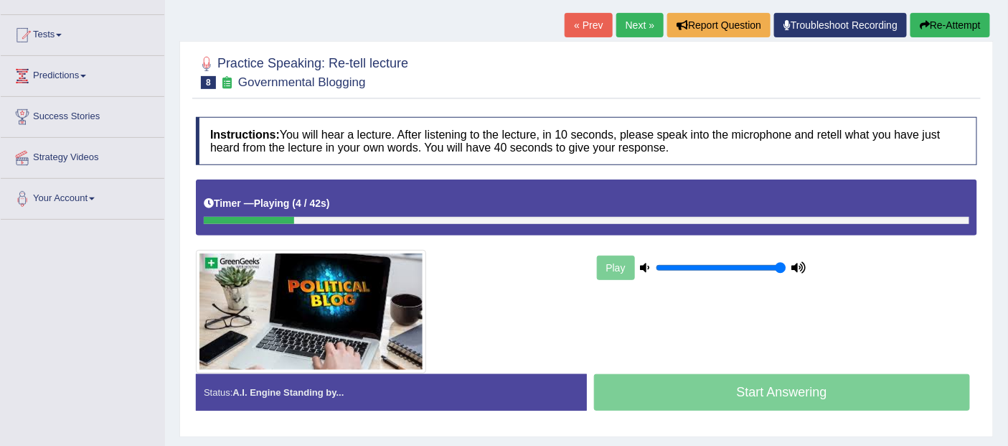
scroll to position [141, 0]
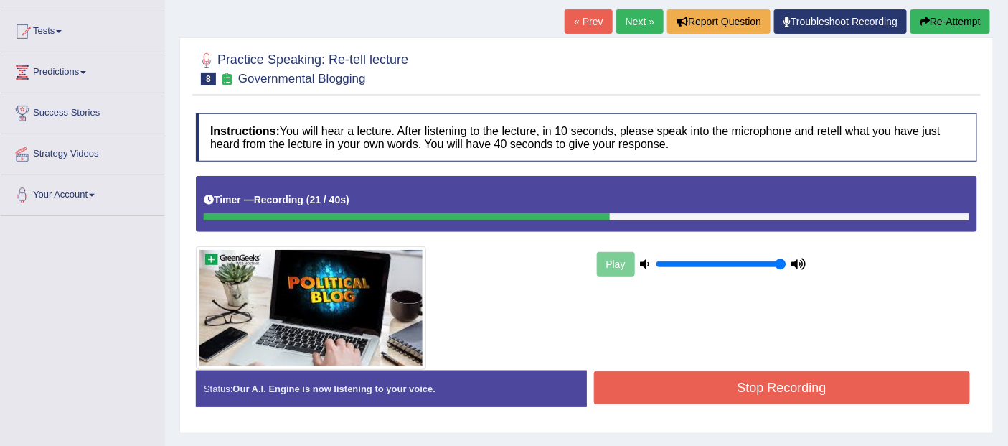
click at [951, 20] on button "Re-Attempt" at bounding box center [950, 21] width 80 height 24
click at [802, 386] on button "Stop Recording" at bounding box center [782, 387] width 377 height 33
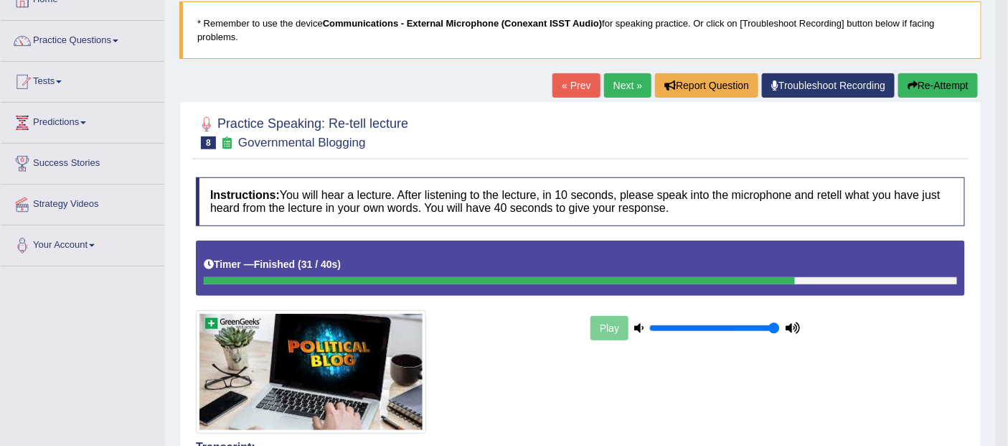
scroll to position [90, 0]
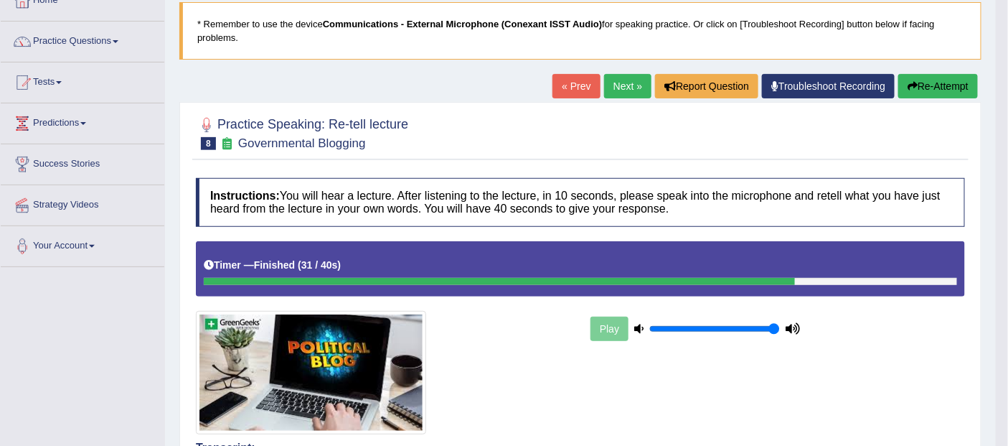
click at [625, 83] on link "Next »" at bounding box center [627, 86] width 47 height 24
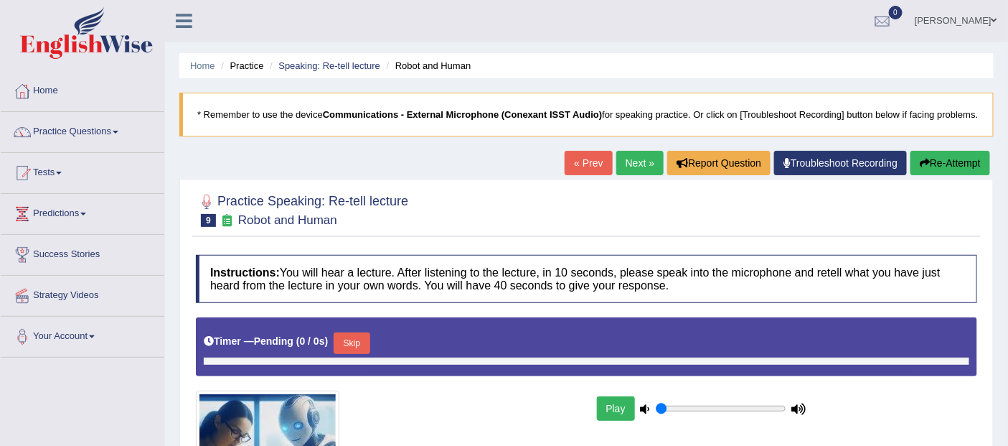
type input "1"
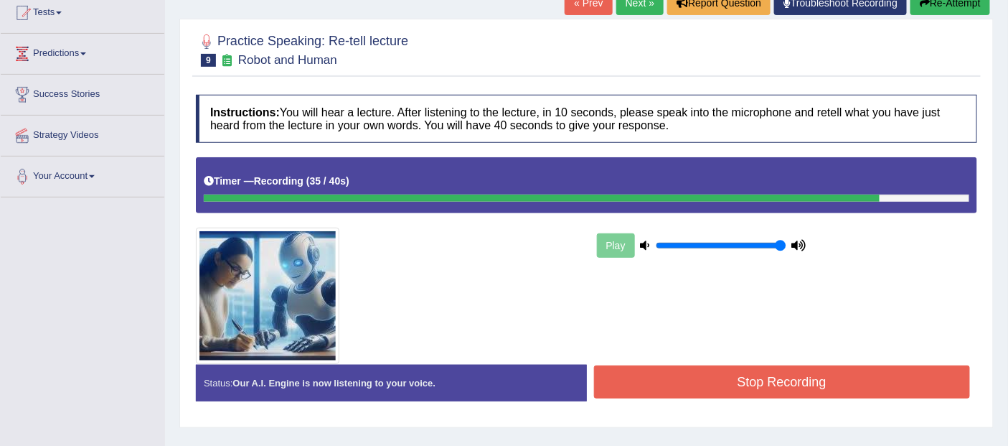
scroll to position [173, 0]
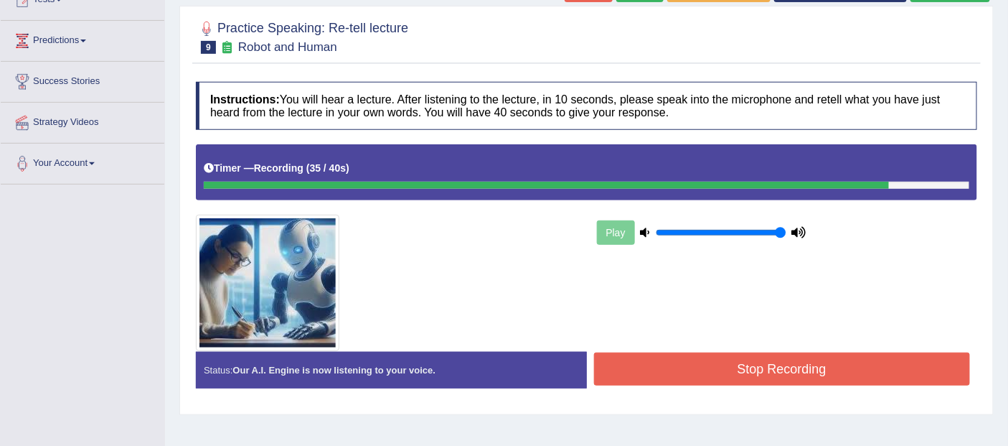
click at [804, 364] on button "Stop Recording" at bounding box center [782, 368] width 377 height 33
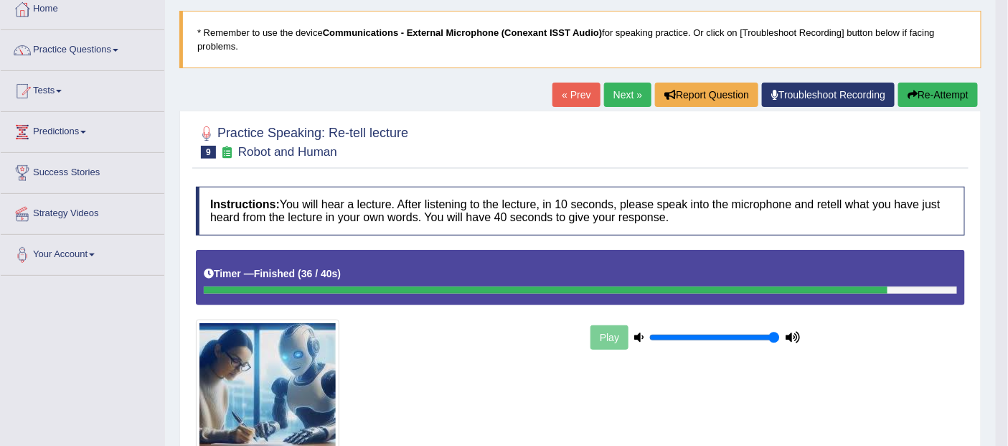
scroll to position [79, 0]
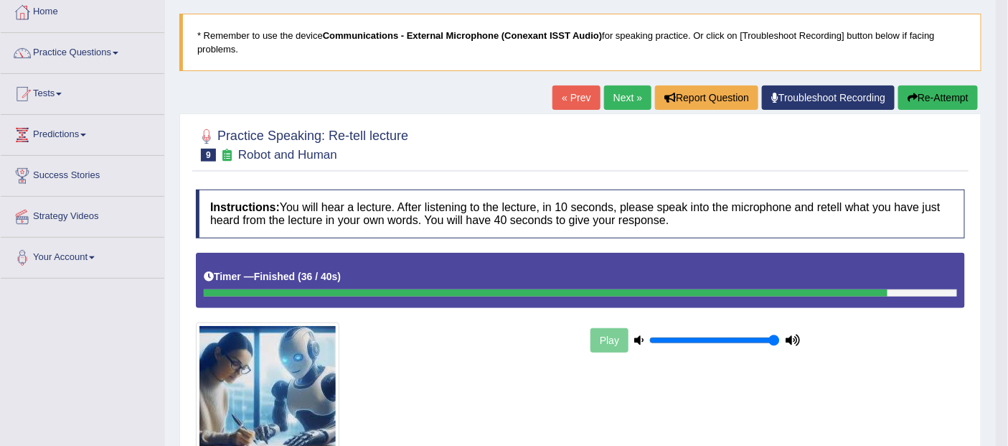
click at [931, 98] on button "Re-Attempt" at bounding box center [938, 97] width 80 height 24
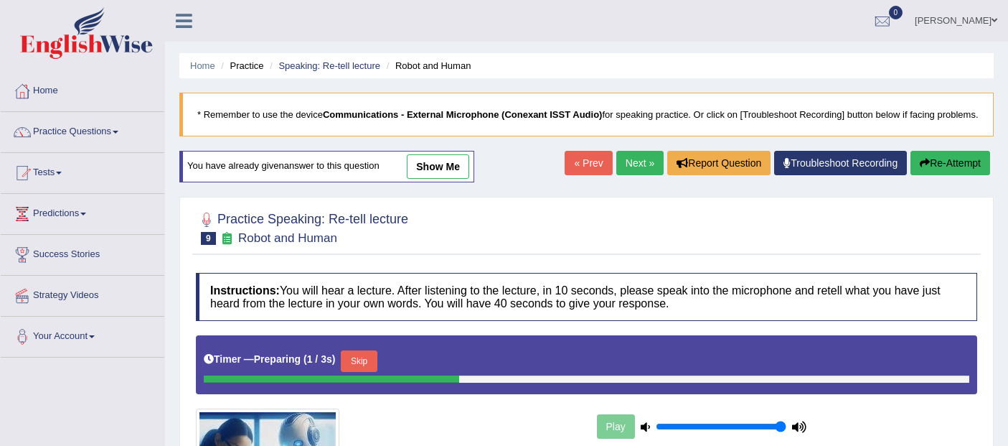
click at [367, 350] on button "Skip" at bounding box center [359, 361] width 36 height 22
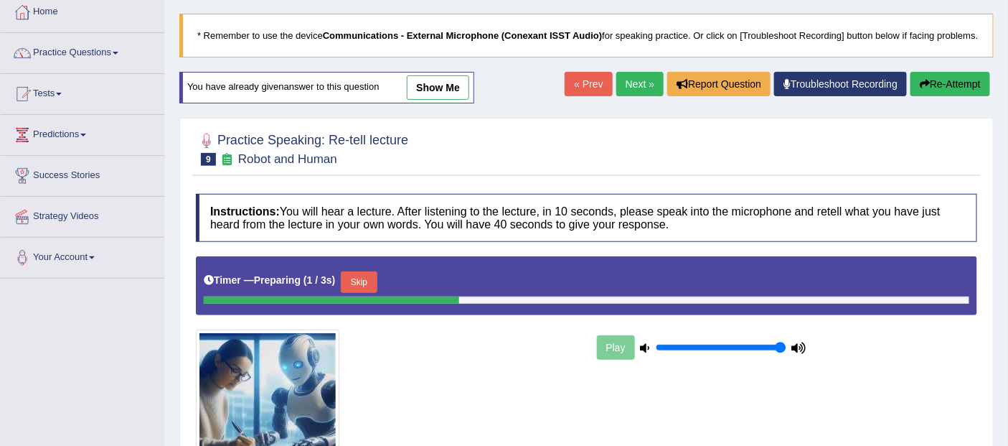
scroll to position [79, 0]
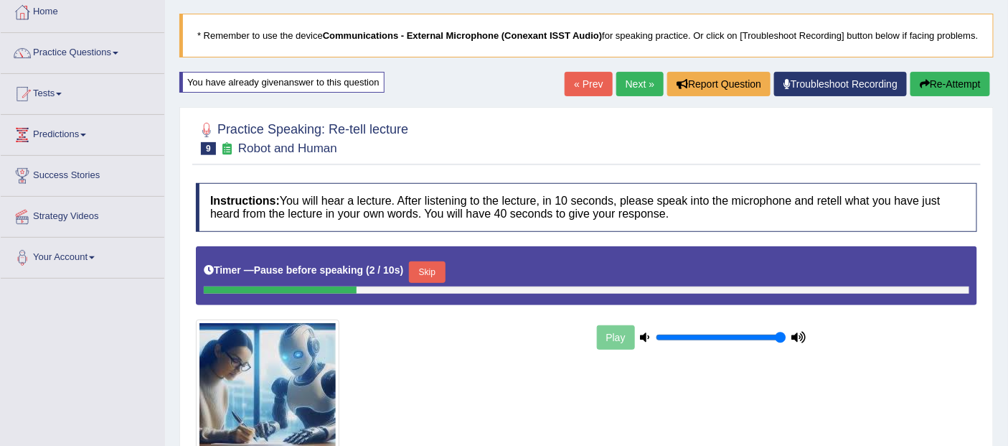
click at [428, 268] on button "Skip" at bounding box center [427, 272] width 36 height 22
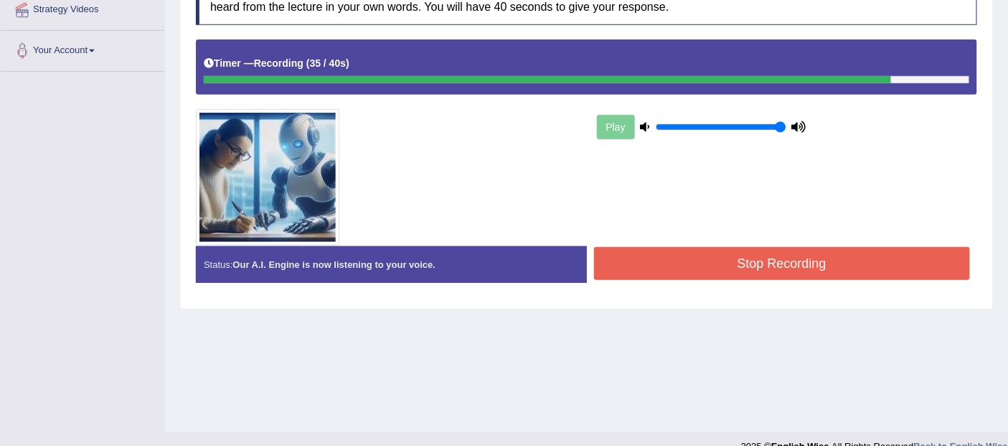
scroll to position [294, 0]
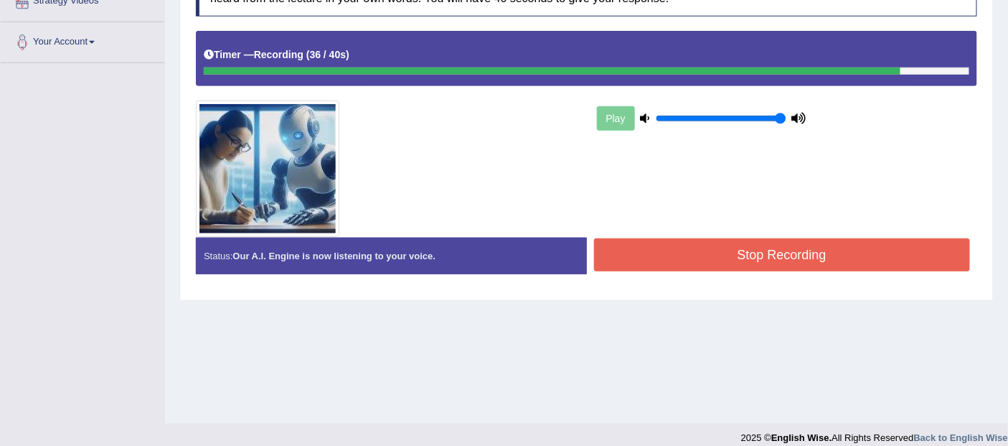
click at [783, 248] on button "Stop Recording" at bounding box center [782, 254] width 377 height 33
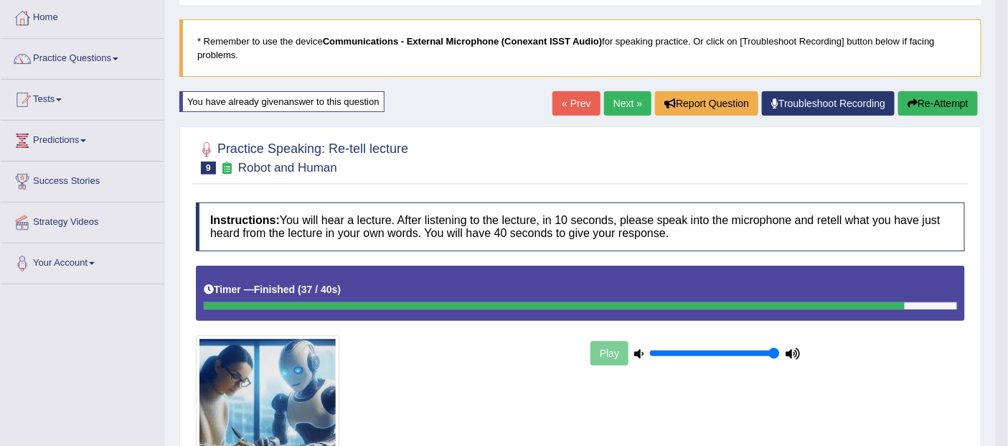
scroll to position [0, 0]
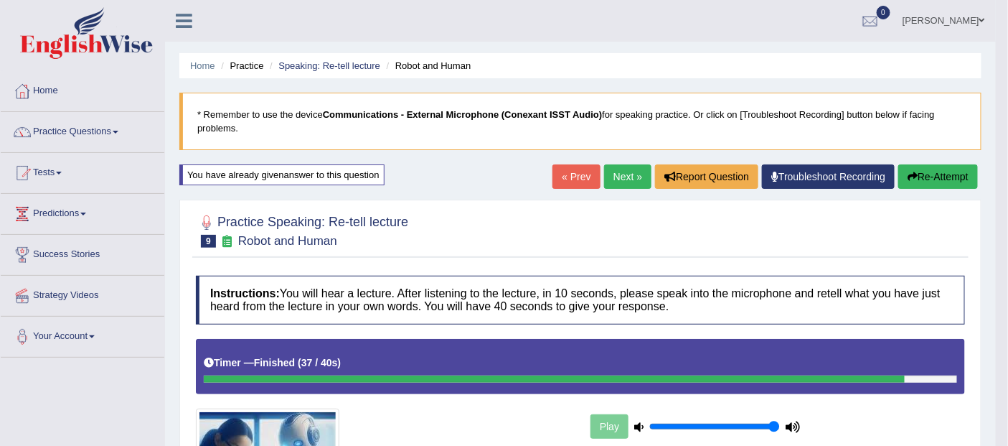
click at [103, 128] on link "Practice Questions" at bounding box center [83, 130] width 164 height 36
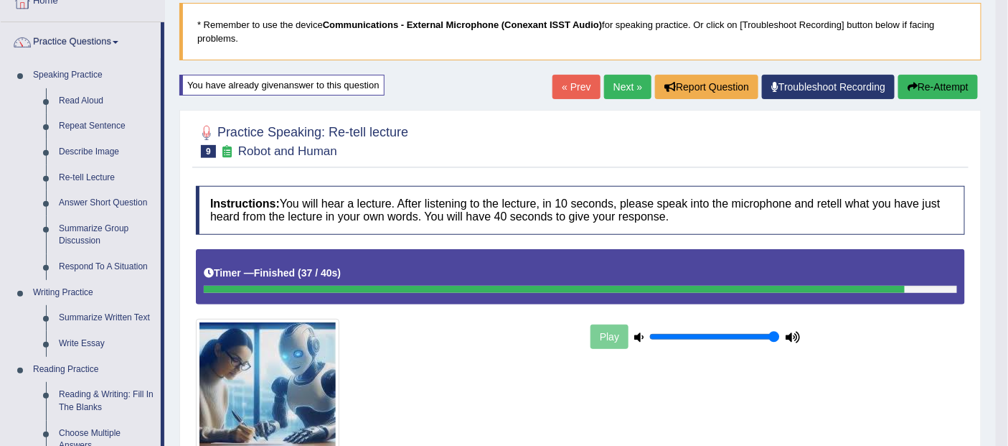
scroll to position [126, 0]
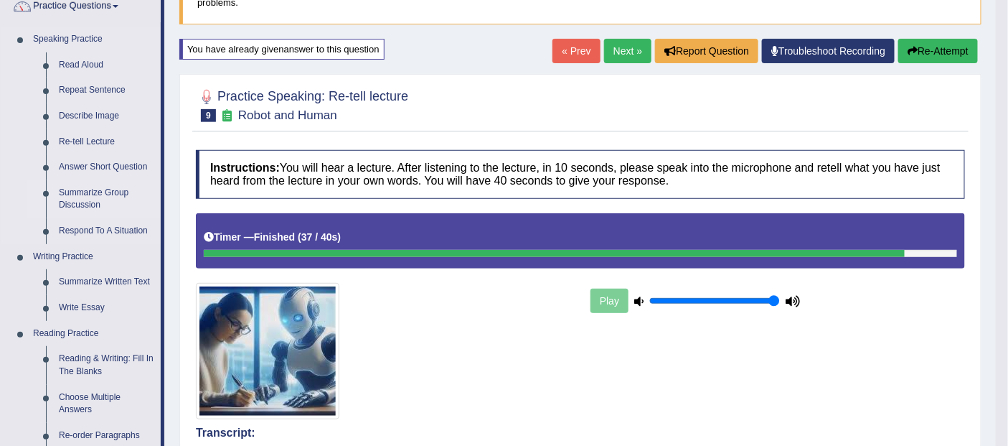
click at [97, 191] on link "Summarize Group Discussion" at bounding box center [106, 199] width 108 height 38
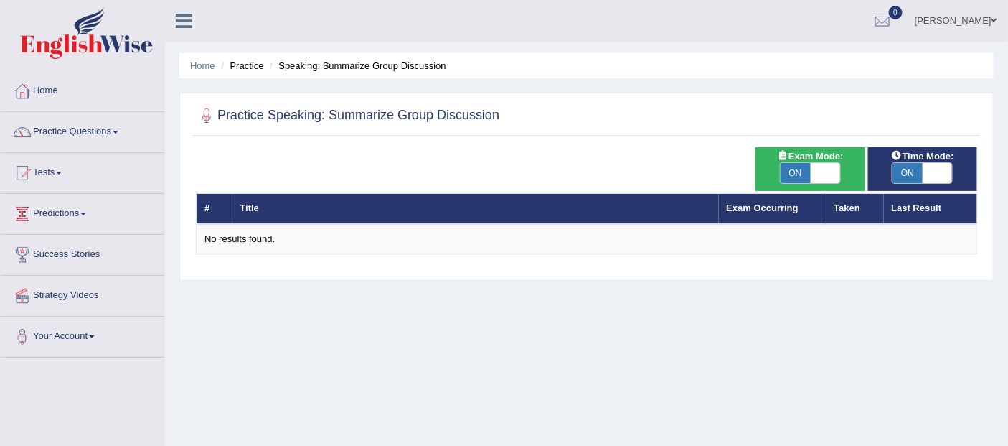
click at [99, 131] on link "Practice Questions" at bounding box center [83, 130] width 164 height 36
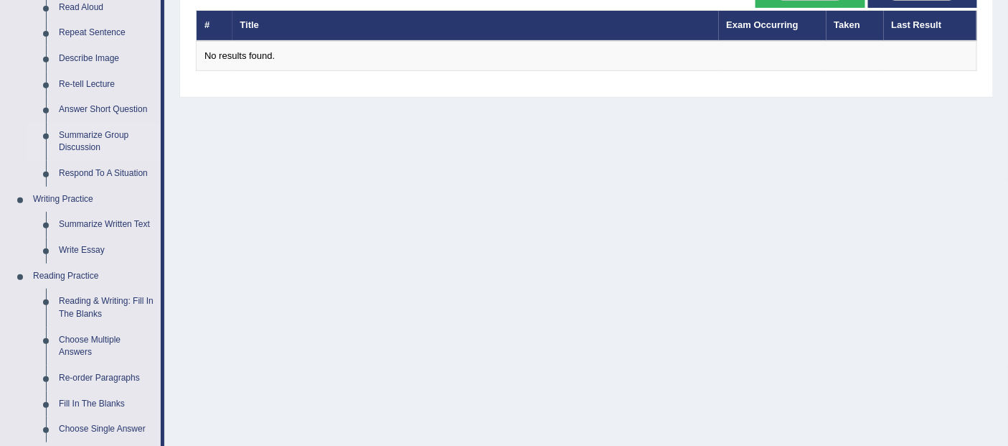
scroll to position [192, 0]
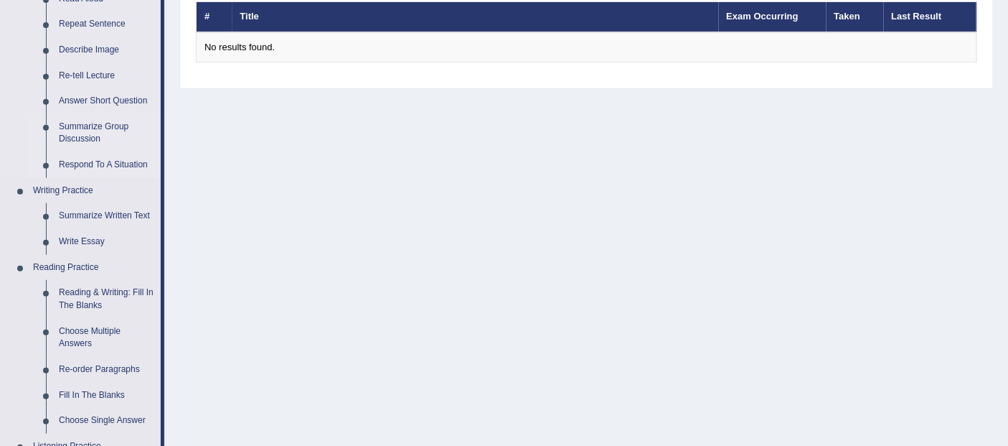
click at [122, 167] on link "Respond To A Situation" at bounding box center [106, 165] width 108 height 26
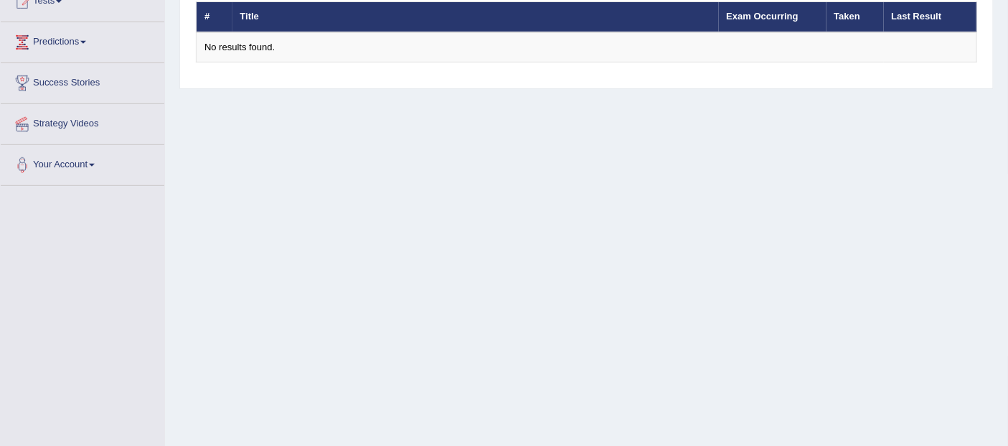
scroll to position [249, 0]
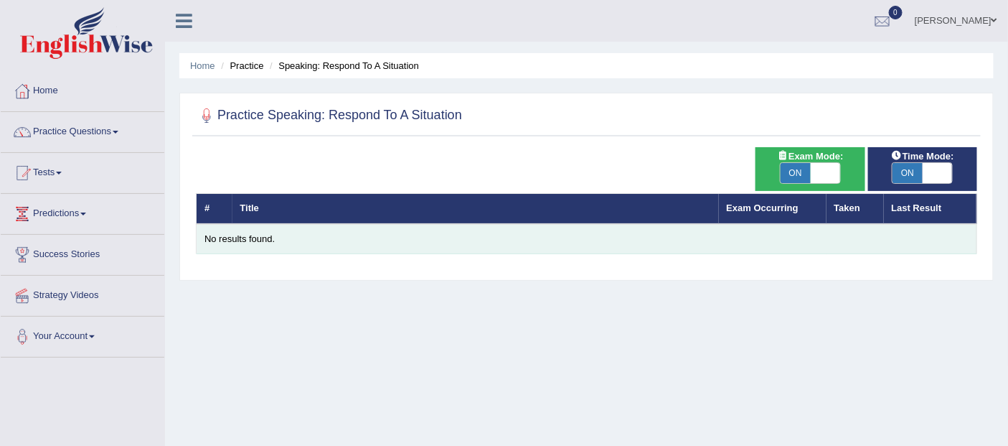
click at [237, 241] on div "No results found." at bounding box center [586, 239] width 764 height 14
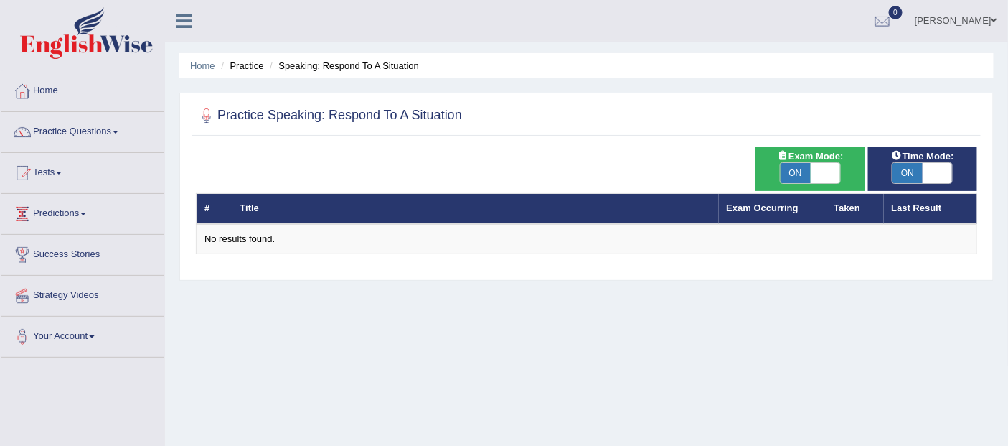
click at [118, 131] on span at bounding box center [116, 132] width 6 height 3
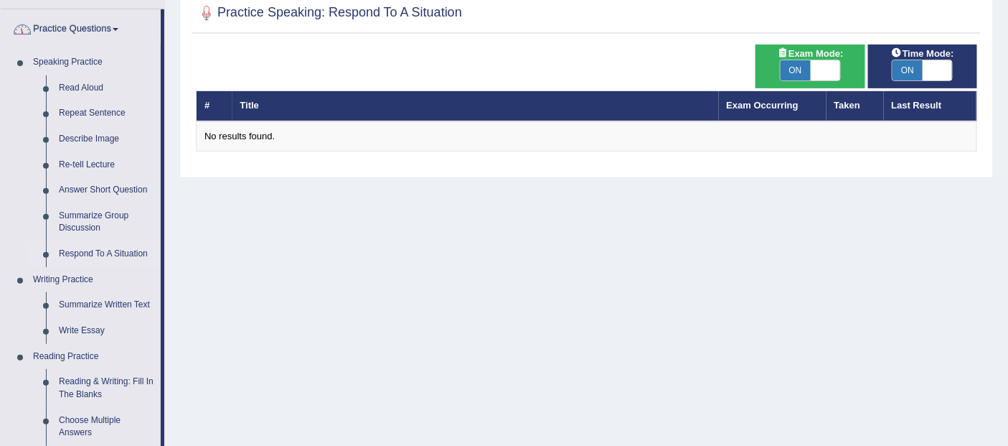
scroll to position [116, 0]
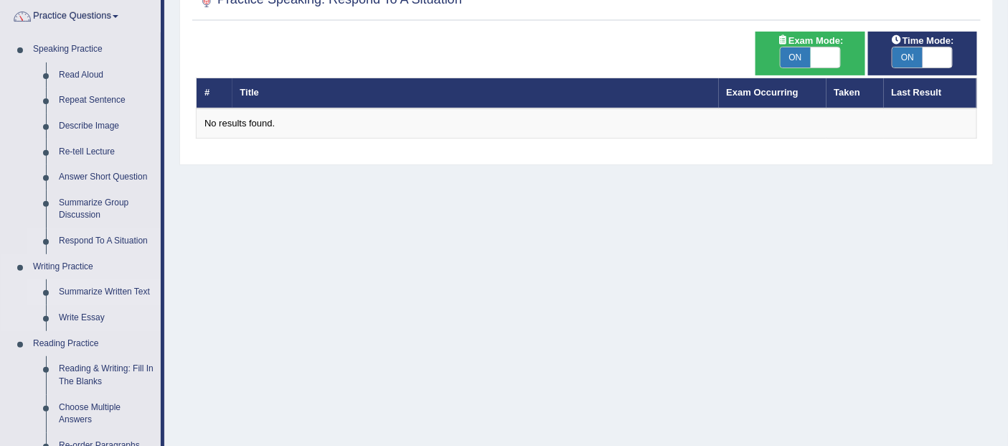
click at [127, 290] on link "Summarize Written Text" at bounding box center [106, 292] width 108 height 26
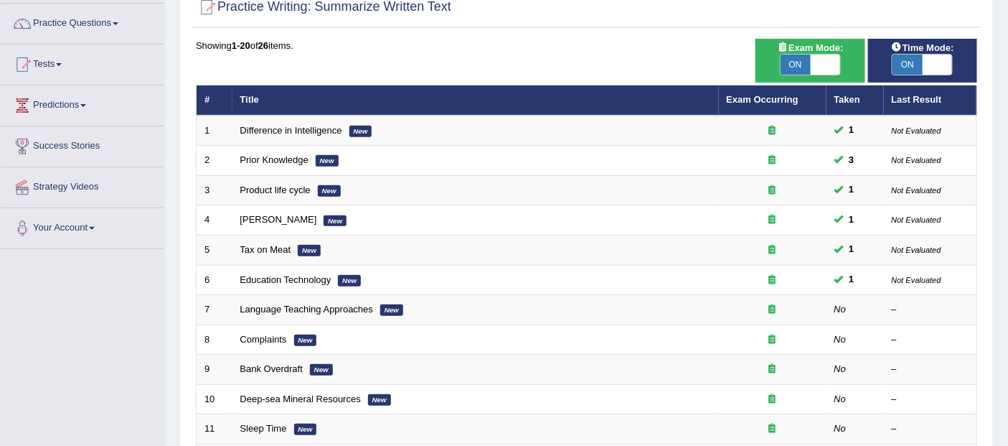
scroll to position [123, 0]
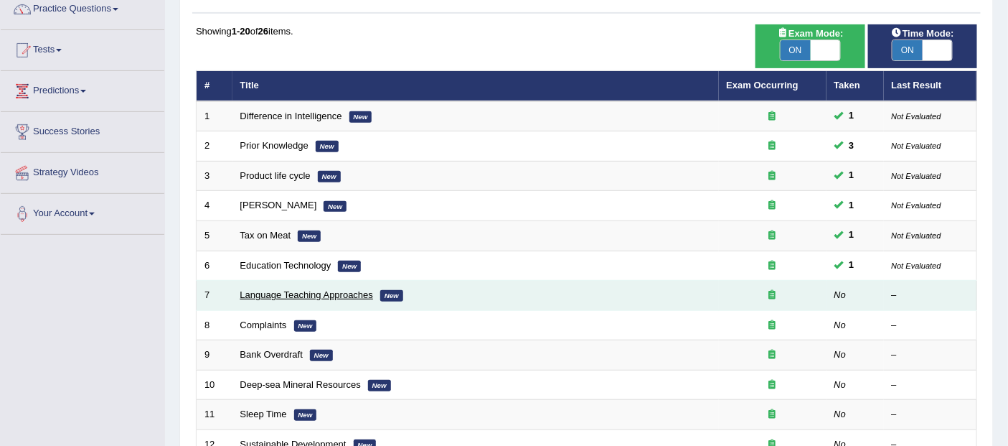
click at [298, 293] on link "Language Teaching Approaches" at bounding box center [306, 294] width 133 height 11
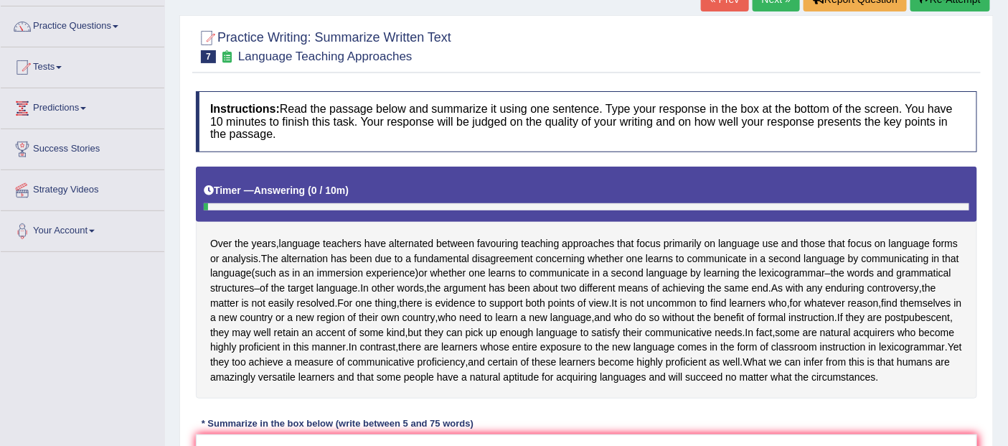
scroll to position [272, 0]
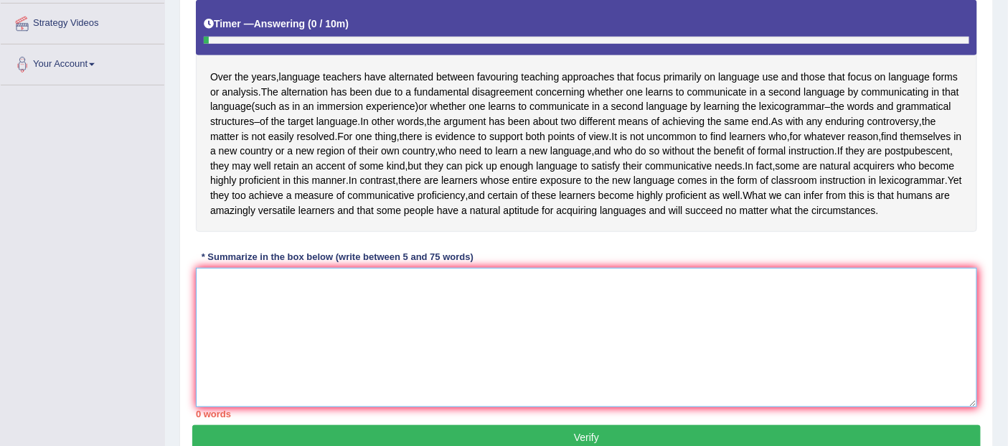
click at [428, 357] on textarea at bounding box center [586, 337] width 781 height 139
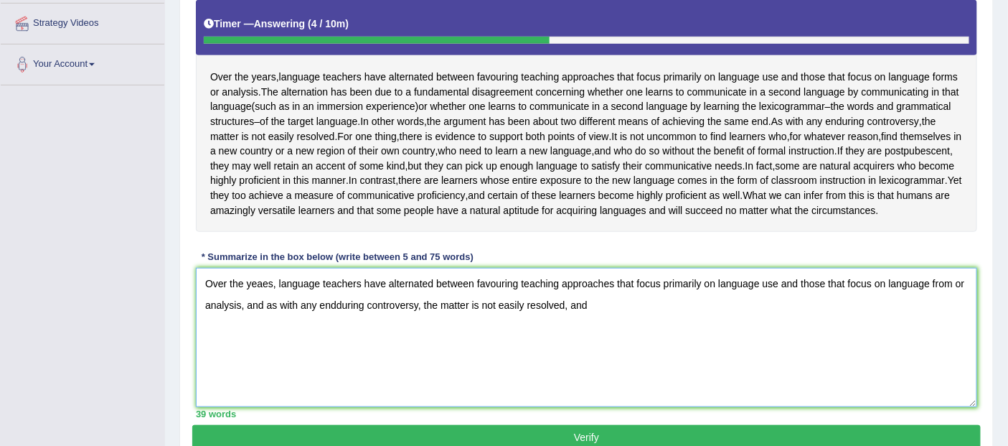
click at [433, 331] on textarea "Over the yeaes, language teachers have alternated between favouring teaching ap…" at bounding box center [586, 337] width 781 height 139
click at [644, 339] on textarea "Over the yeaes, language teachers have alternated between favouring teaching ap…" at bounding box center [586, 337] width 781 height 139
click at [637, 329] on textarea "Over the yeaes, language teachers have alternated between favouring teaching ap…" at bounding box center [586, 337] width 781 height 139
click at [701, 332] on textarea "Over the yeaes, language teachers have alternated between favouring teaching ap…" at bounding box center [586, 337] width 781 height 139
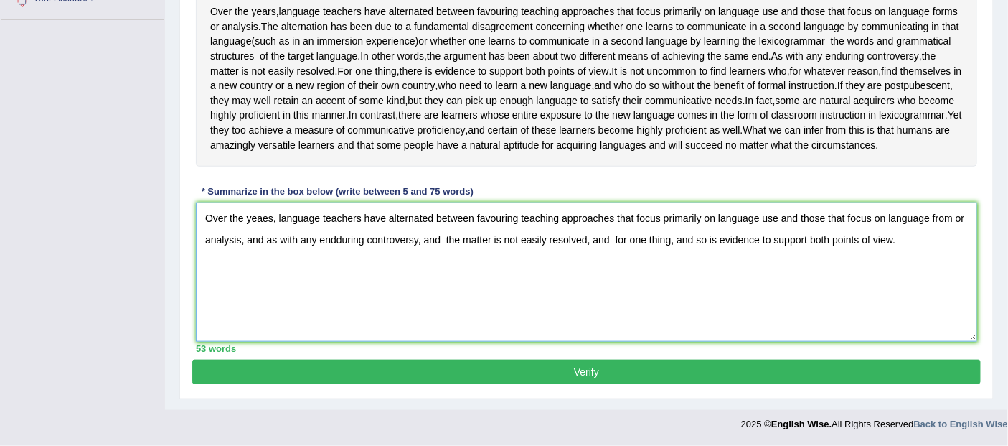
type textarea "Over the yeaes, language teachers have alternated between favouring teaching ap…"
click at [588, 365] on button "Verify" at bounding box center [586, 371] width 788 height 24
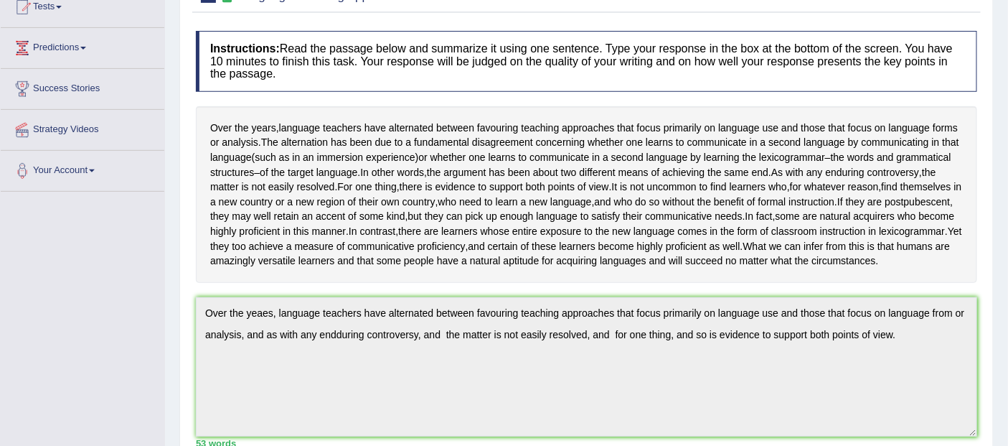
scroll to position [0, 0]
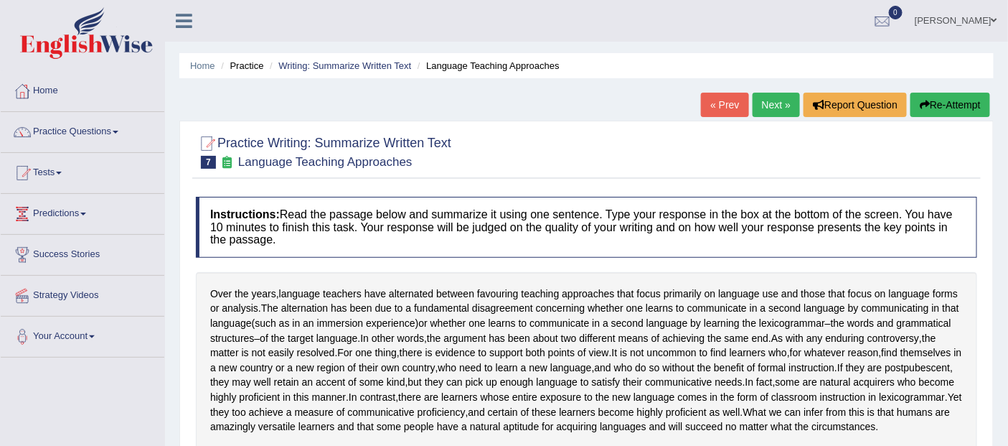
click at [946, 104] on button "Re-Attempt" at bounding box center [950, 105] width 80 height 24
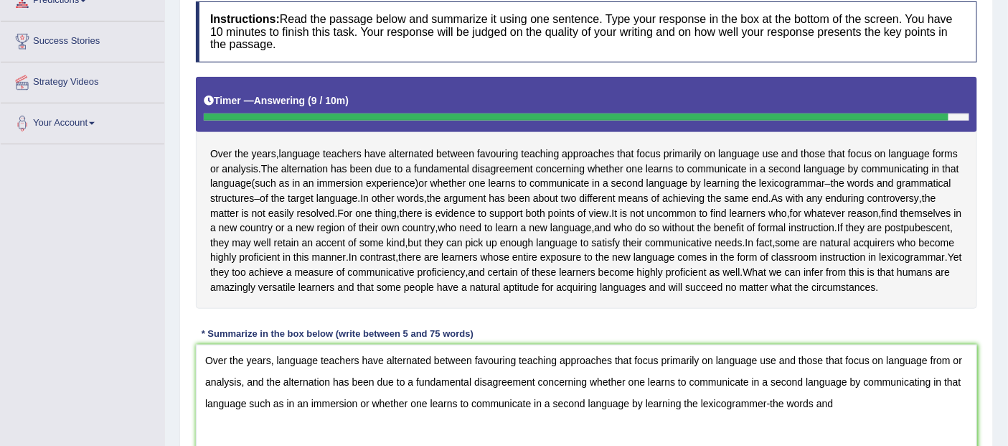
scroll to position [207, 0]
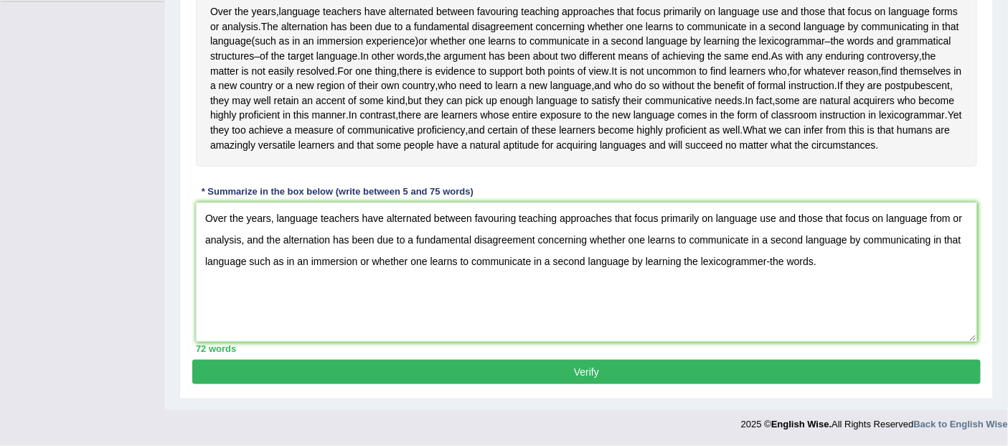
type textarea "Over the years, language teachers have alternated between favouring teaching ap…"
click at [595, 382] on button "Verify" at bounding box center [586, 371] width 788 height 24
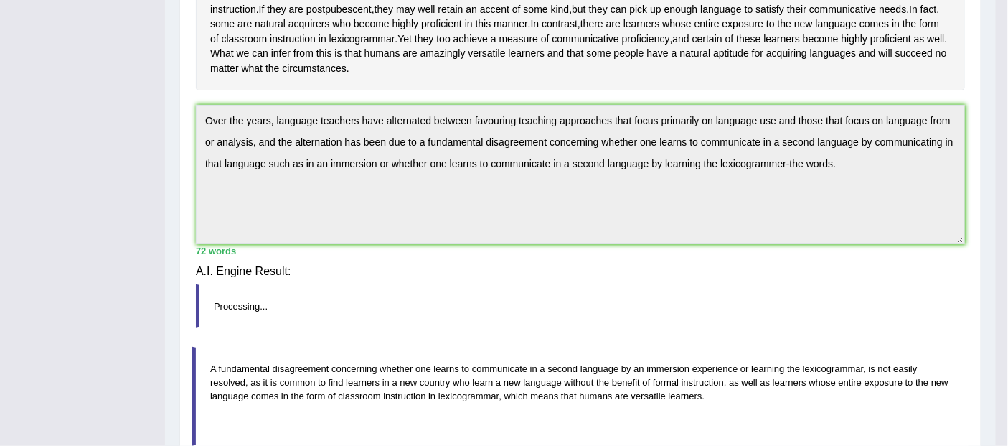
scroll to position [307, 0]
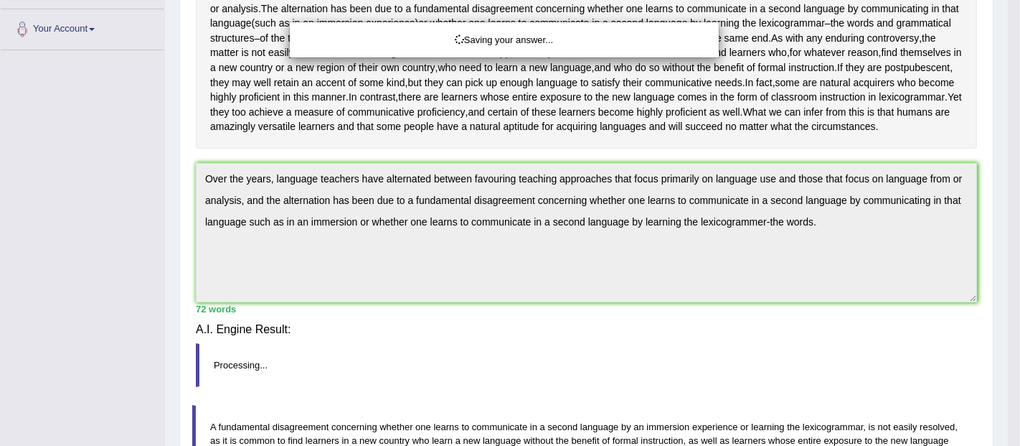
click at [599, 375] on div "Saving your answer..." at bounding box center [510, 223] width 1020 height 446
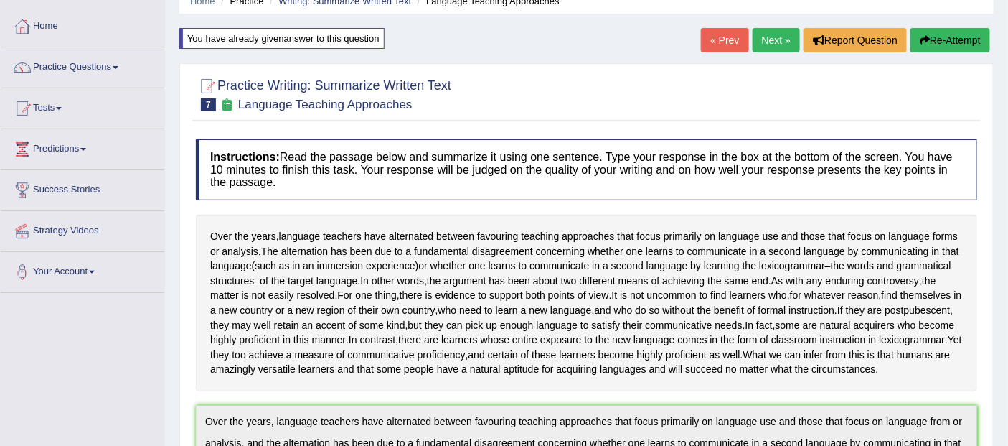
scroll to position [0, 0]
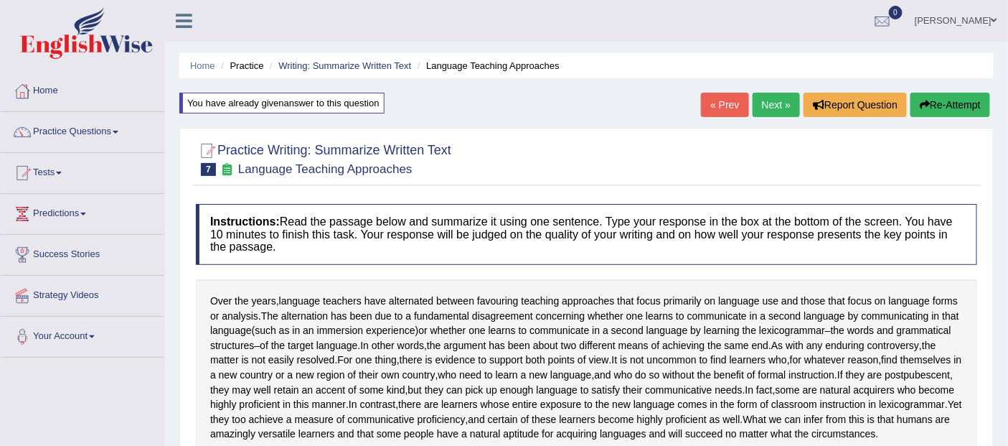
click at [89, 128] on link "Practice Questions" at bounding box center [83, 130] width 164 height 36
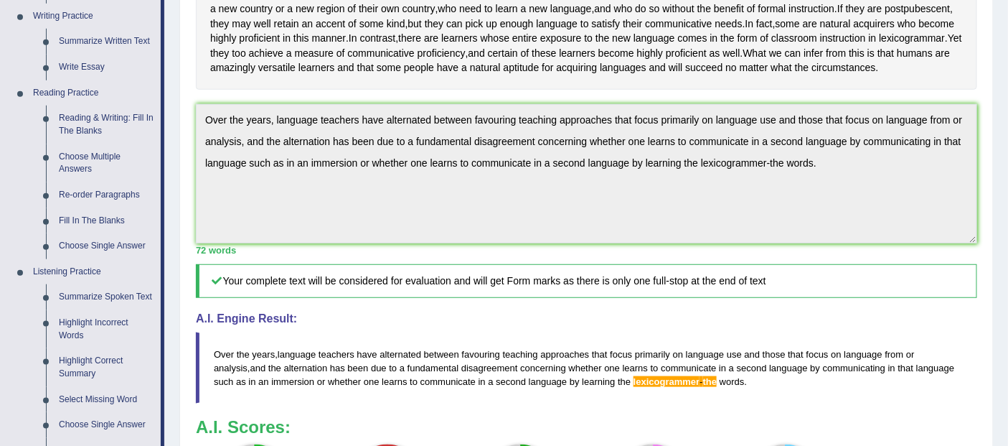
scroll to position [366, 0]
click at [127, 296] on link "Summarize Spoken Text" at bounding box center [106, 297] width 108 height 26
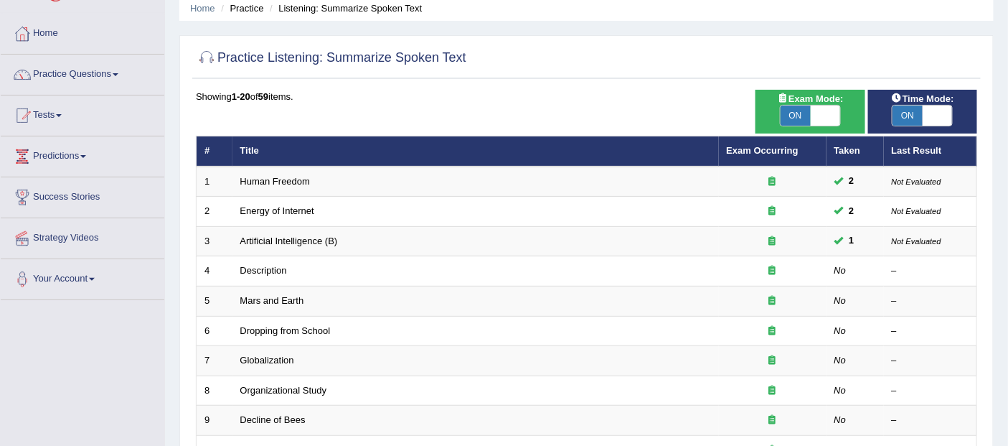
scroll to position [66, 0]
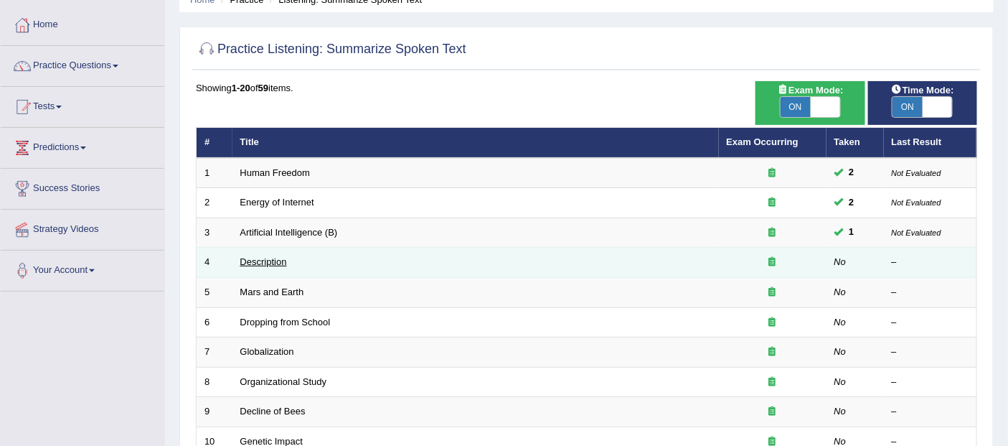
click at [262, 262] on link "Description" at bounding box center [263, 261] width 47 height 11
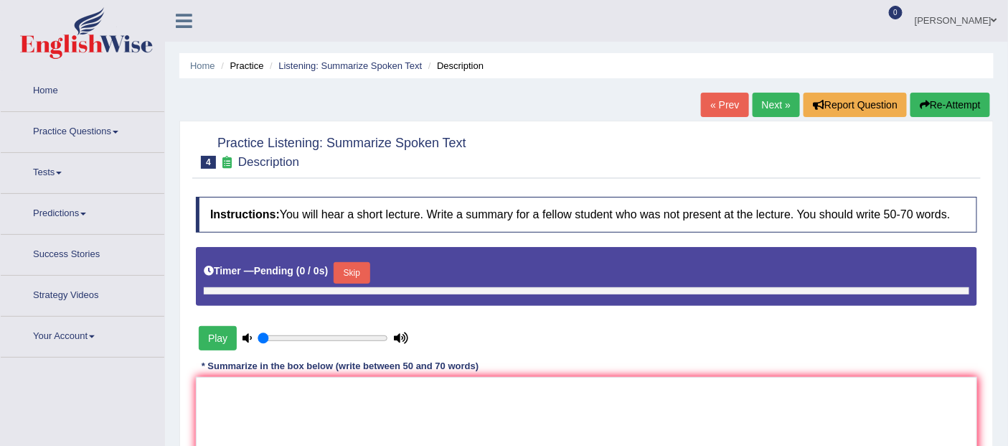
type input "1"
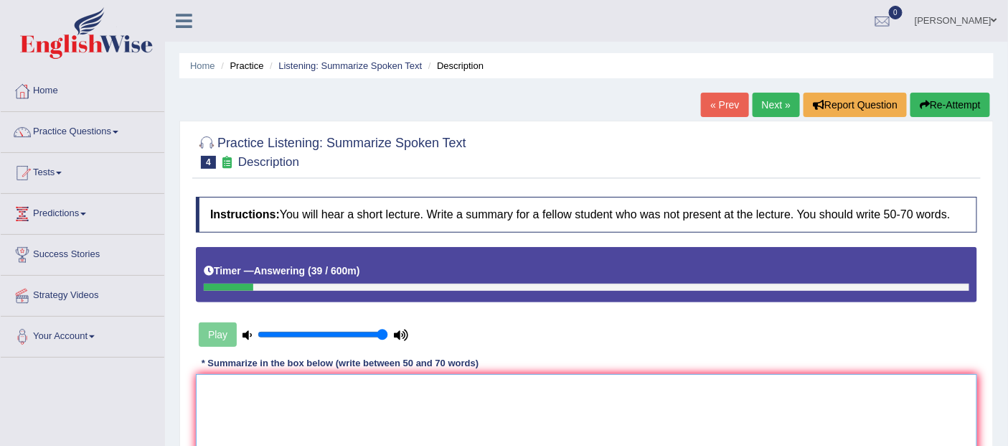
click at [352, 415] on textarea at bounding box center [586, 443] width 781 height 139
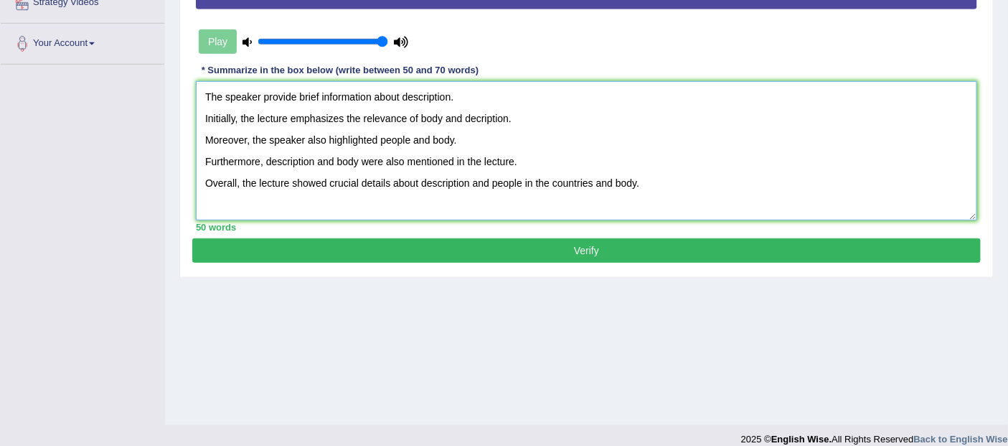
scroll to position [307, 0]
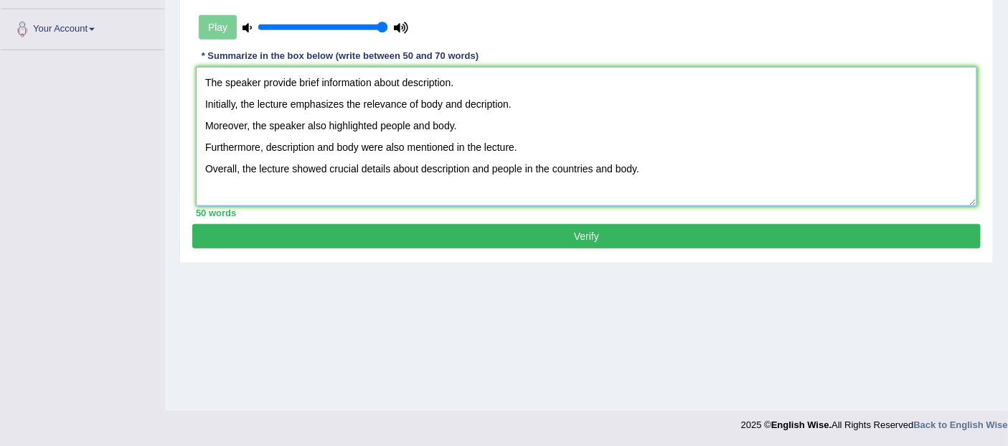
type textarea "The speaker provide brief information about description. Initially, the lecture…"
click at [590, 231] on button "Verify" at bounding box center [586, 236] width 788 height 24
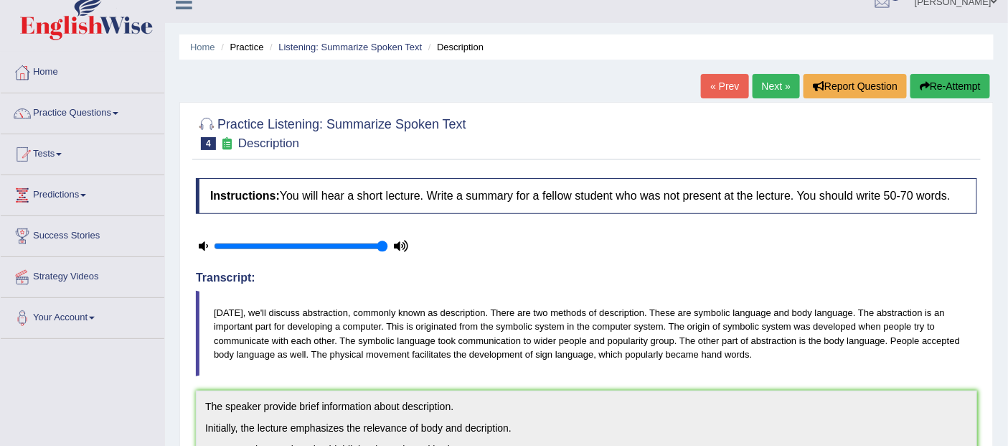
scroll to position [0, 0]
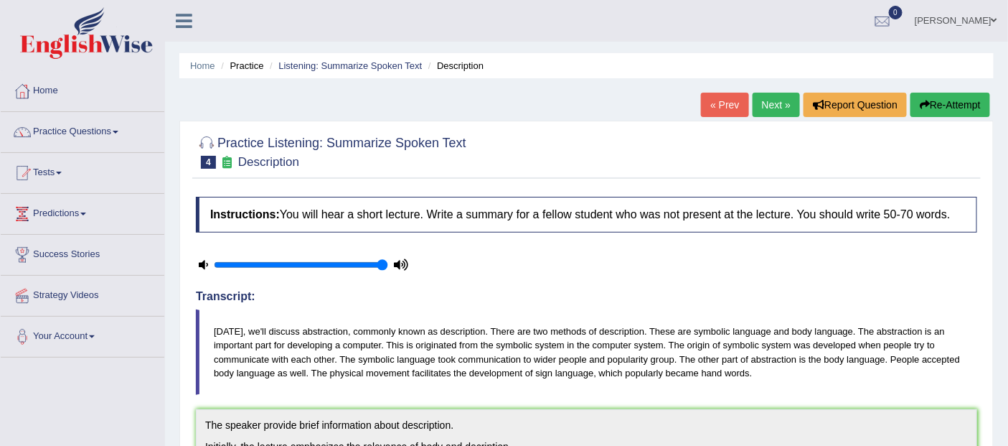
click at [994, 19] on span at bounding box center [994, 20] width 6 height 9
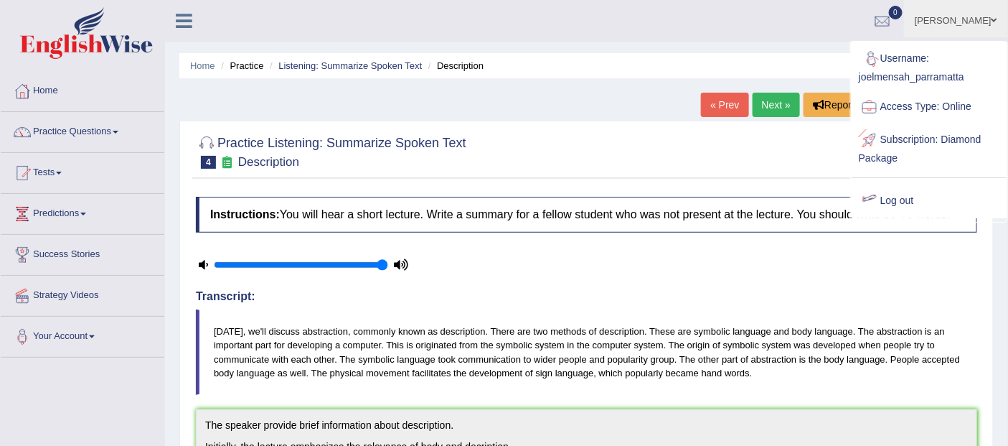
click at [893, 189] on link "Log out" at bounding box center [929, 200] width 155 height 33
